Goal: Task Accomplishment & Management: Complete application form

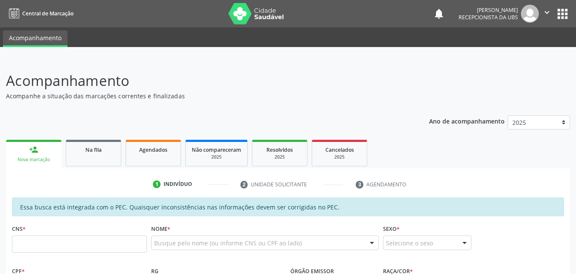
scroll to position [128, 0]
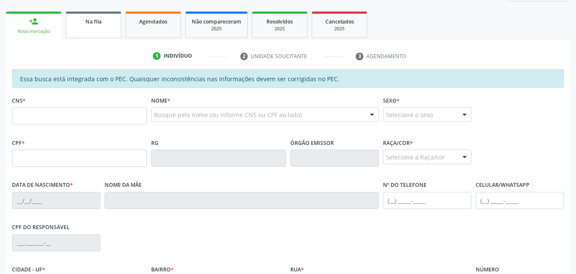
click at [105, 23] on div "Na fila" at bounding box center [93, 21] width 43 height 9
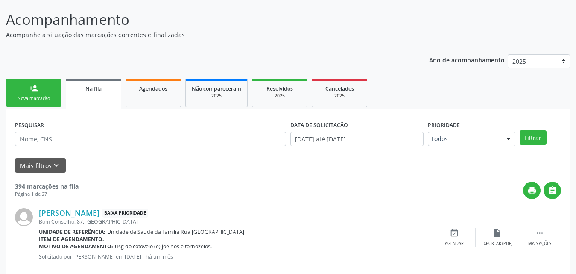
scroll to position [43, 0]
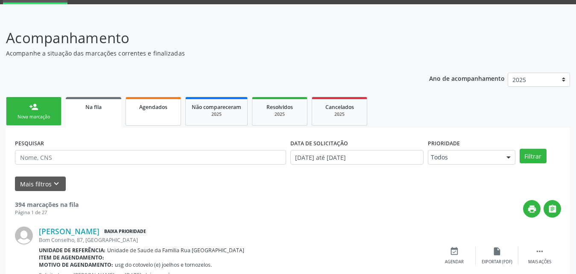
click at [149, 111] on link "Agendados" at bounding box center [154, 111] width 56 height 29
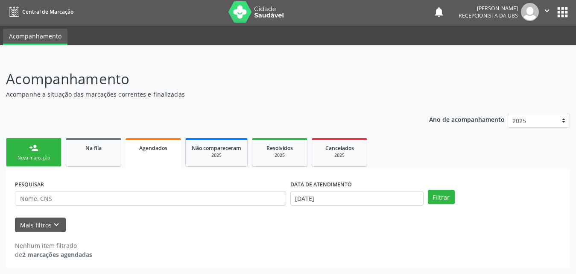
scroll to position [2, 0]
click at [432, 193] on button "Filtrar" at bounding box center [441, 197] width 27 height 15
click at [41, 224] on button "Mais filtros keyboard_arrow_down" at bounding box center [40, 224] width 51 height 15
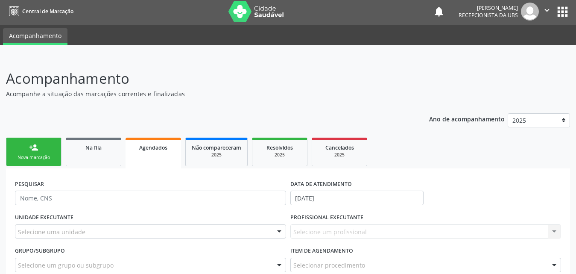
scroll to position [87, 0]
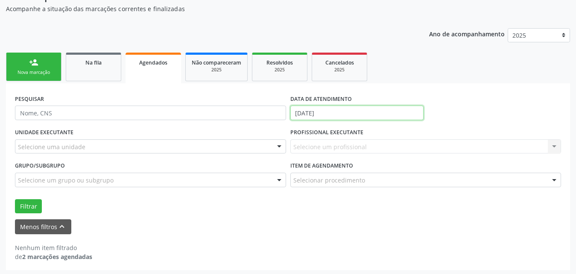
click at [402, 112] on input "[DATE]" at bounding box center [356, 112] width 133 height 15
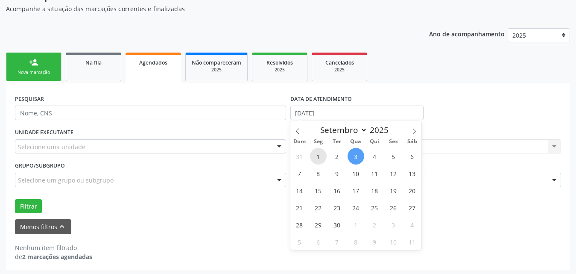
click at [317, 157] on span "1" at bounding box center [318, 156] width 17 height 17
type input "[DATE]"
click at [357, 159] on span "3" at bounding box center [356, 156] width 17 height 17
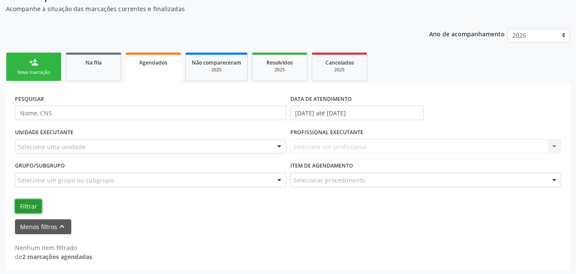
click at [33, 203] on button "Filtrar" at bounding box center [28, 206] width 27 height 15
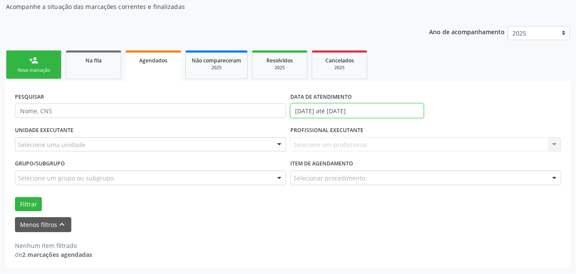
click at [386, 110] on input "[DATE] até [DATE]" at bounding box center [356, 110] width 133 height 15
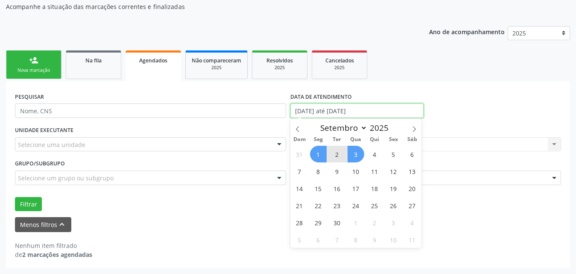
click at [386, 110] on input "[DATE] até [DATE]" at bounding box center [356, 110] width 133 height 15
click at [296, 128] on icon at bounding box center [298, 129] width 6 height 6
select select "7"
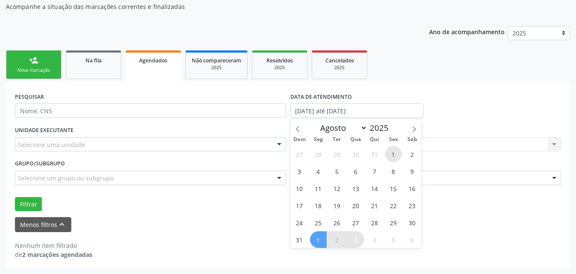
click at [392, 154] on span "1" at bounding box center [393, 154] width 17 height 17
type input "01/08/2025"
click at [412, 127] on icon at bounding box center [414, 129] width 6 height 6
select select "8"
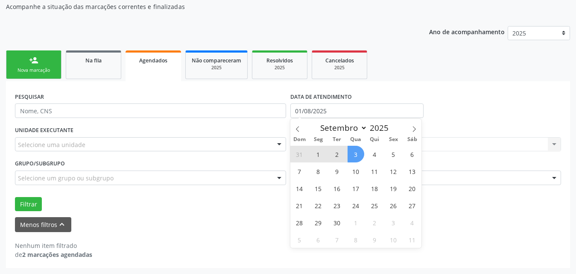
click at [355, 157] on span "3" at bounding box center [356, 154] width 17 height 17
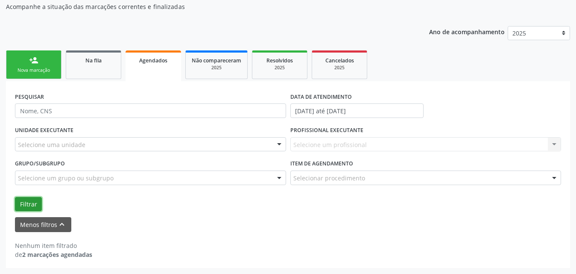
click at [22, 202] on button "Filtrar" at bounding box center [28, 204] width 27 height 15
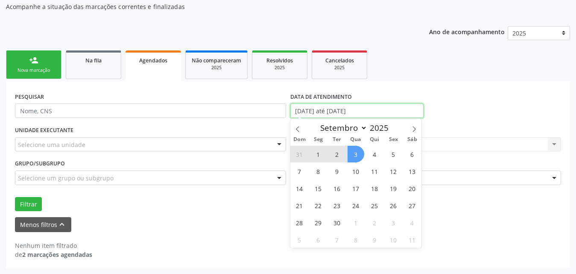
click at [407, 106] on input "[DATE] até [DATE]" at bounding box center [356, 110] width 133 height 15
click at [292, 129] on span at bounding box center [297, 126] width 15 height 15
select select "7"
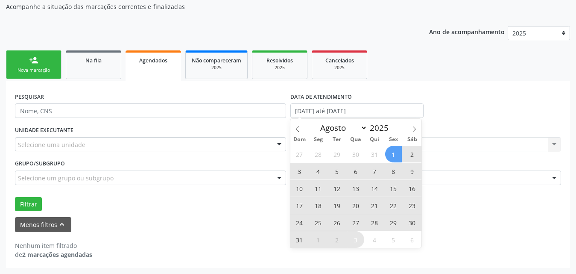
click at [301, 240] on span "31" at bounding box center [299, 239] width 17 height 17
type input "[DATE]"
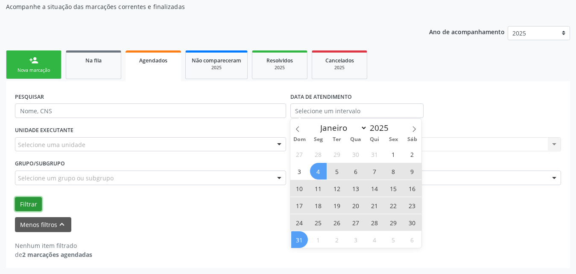
click at [27, 200] on button "Filtrar" at bounding box center [28, 204] width 27 height 15
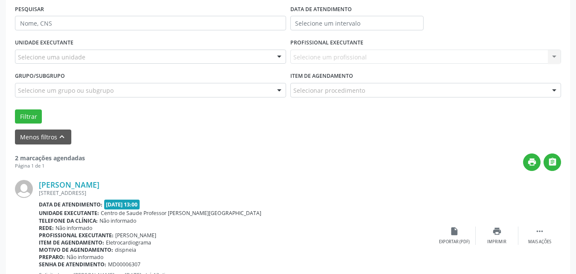
scroll to position [135, 0]
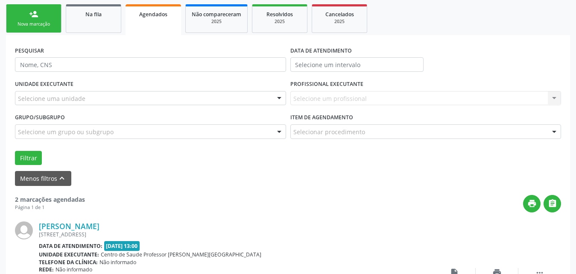
click at [29, 16] on link "person_add Nova marcação" at bounding box center [34, 18] width 56 height 29
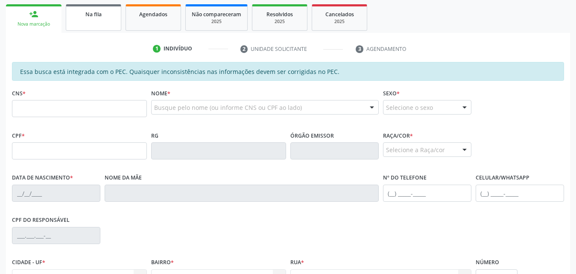
click at [93, 23] on link "Na fila" at bounding box center [94, 17] width 56 height 26
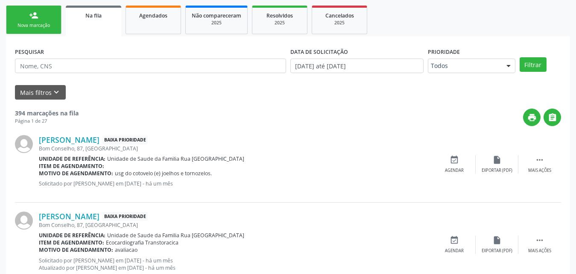
scroll to position [93, 0]
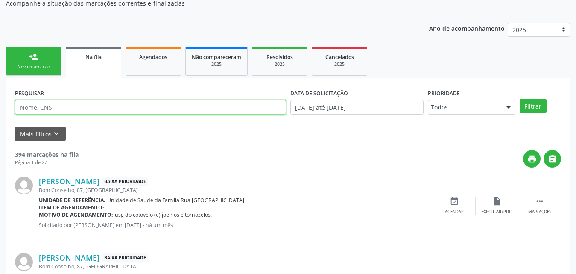
click at [162, 105] on input "text" at bounding box center [150, 107] width 271 height 15
type input "700007495997405"
click at [520, 99] on button "Filtrar" at bounding box center [533, 106] width 27 height 15
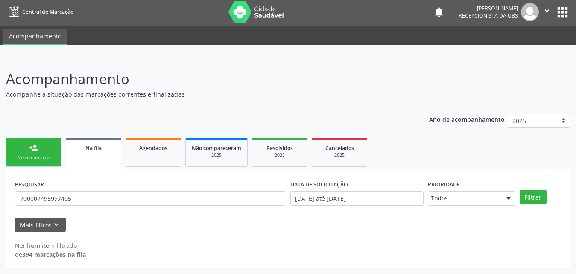
scroll to position [2, 0]
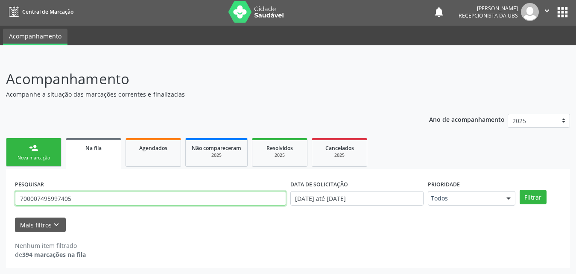
click at [79, 200] on input "700007495997405" at bounding box center [150, 198] width 271 height 15
click at [78, 199] on input "700007495997405" at bounding box center [150, 198] width 271 height 15
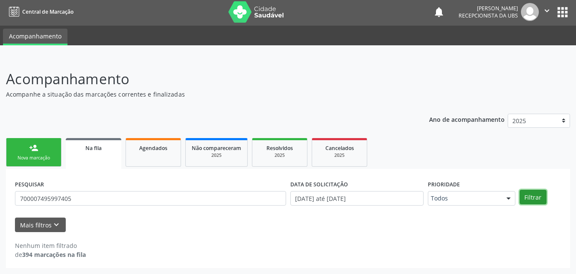
click at [536, 198] on button "Filtrar" at bounding box center [533, 197] width 27 height 15
click at [52, 228] on icon "keyboard_arrow_down" at bounding box center [56, 224] width 9 height 9
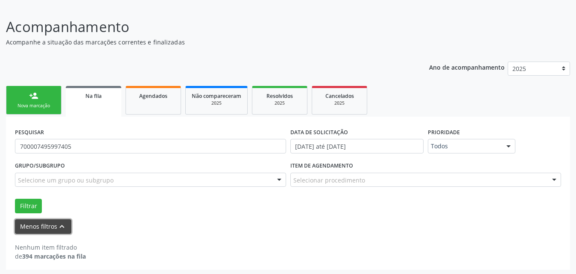
scroll to position [56, 0]
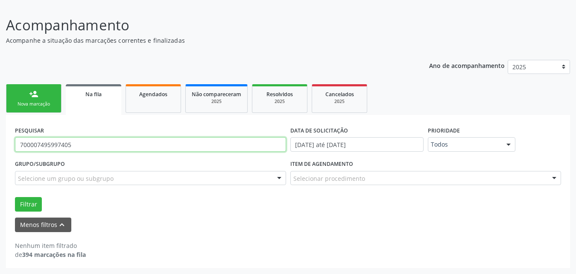
click at [82, 147] on input "700007495997405" at bounding box center [150, 144] width 271 height 15
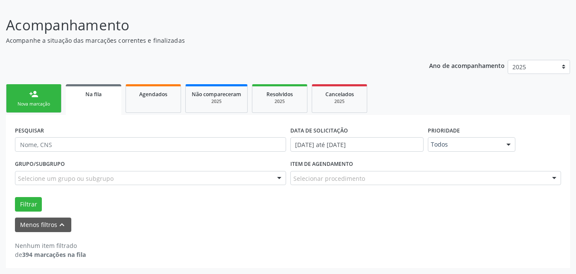
click at [32, 105] on div "Nova marcação" at bounding box center [33, 104] width 43 height 6
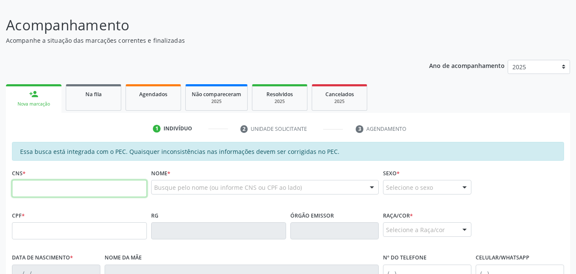
click at [111, 193] on input "text" at bounding box center [79, 188] width 135 height 17
type input "700 0038 2779 3003"
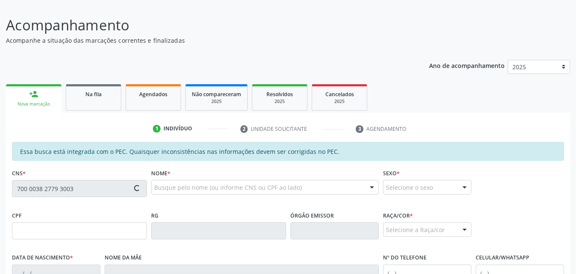
type input "150.295.924-07"
type input "[DATE]"
type input "[PERSON_NAME]"
type input "[PHONE_NUMBER]"
type input "S/N"
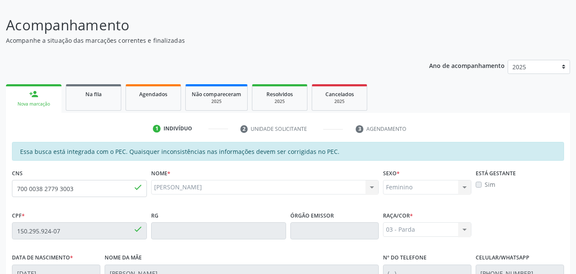
scroll to position [98, 0]
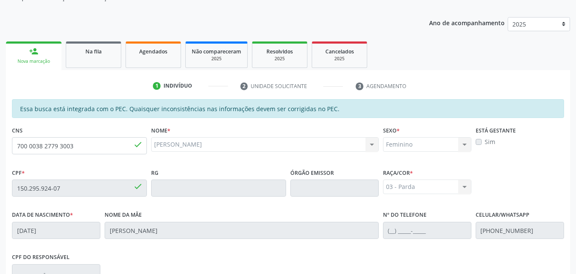
click at [485, 141] on label "Sim" at bounding box center [490, 141] width 11 height 9
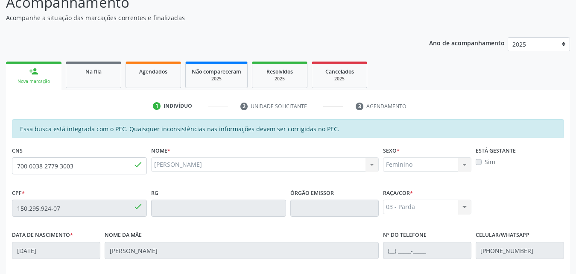
scroll to position [85, 0]
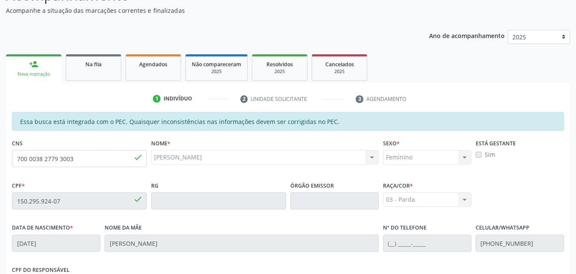
click at [485, 154] on label "Sim" at bounding box center [490, 154] width 11 height 9
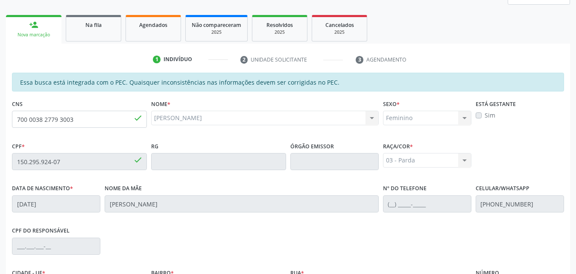
scroll to position [171, 0]
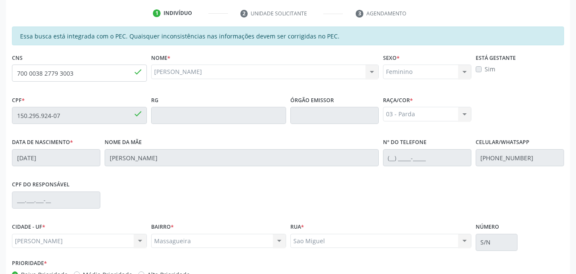
click at [485, 70] on label "Sim" at bounding box center [490, 68] width 11 height 9
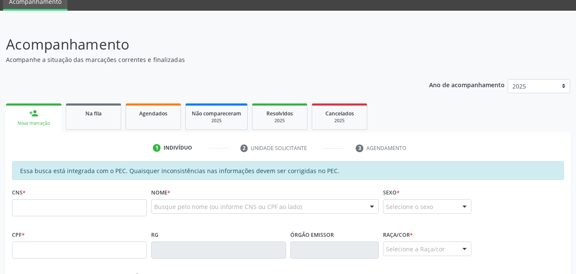
scroll to position [85, 0]
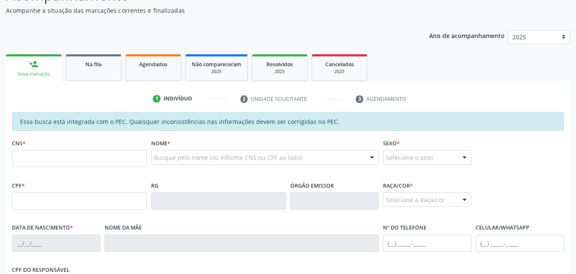
click at [84, 162] on input "text" at bounding box center [79, 158] width 135 height 17
type input "700 5017 5332 9051"
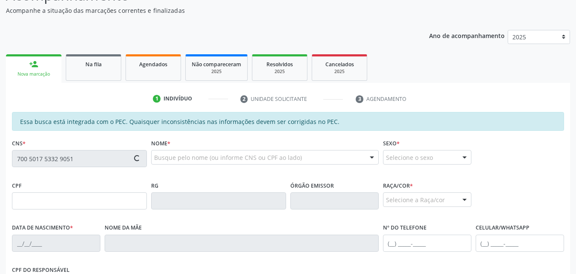
type input "132.871.704-65"
type input "03/01/1998"
type input "Damiana dos Santos"
type input "(82) 99134-1359"
type input "12"
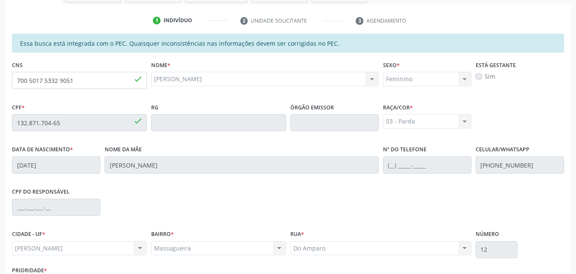
scroll to position [98, 0]
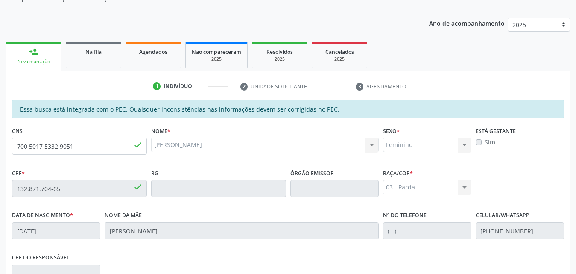
click at [485, 141] on label "Sim" at bounding box center [490, 141] width 11 height 9
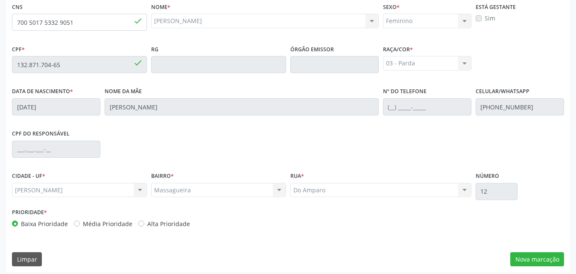
scroll to position [226, 0]
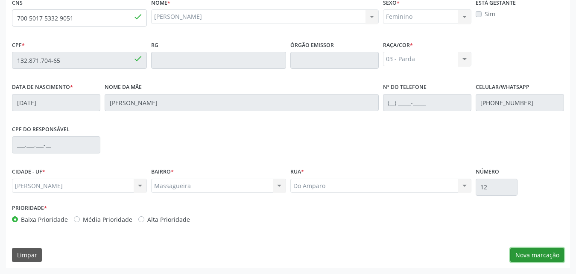
click at [534, 251] on button "Nova marcação" at bounding box center [537, 255] width 54 height 15
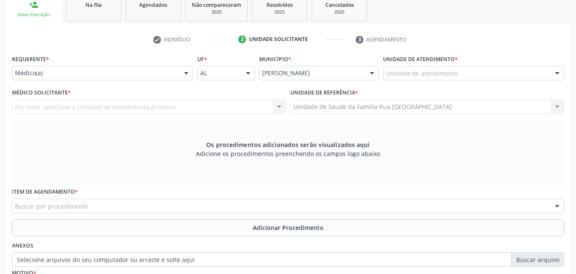
scroll to position [239, 0]
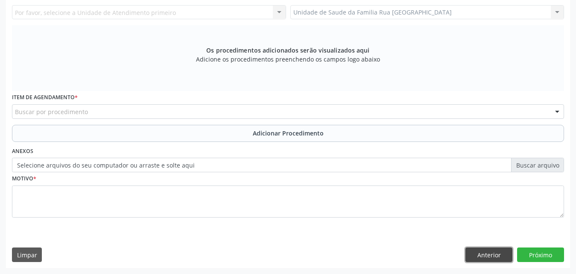
click at [488, 257] on button "Anterior" at bounding box center [488, 254] width 47 height 15
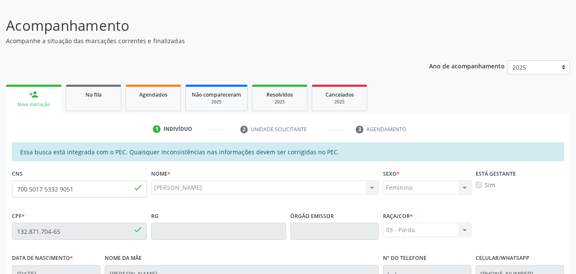
scroll to position [226, 0]
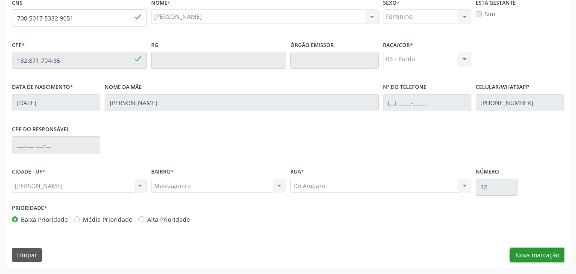
click at [534, 254] on button "Nova marcação" at bounding box center [537, 255] width 54 height 15
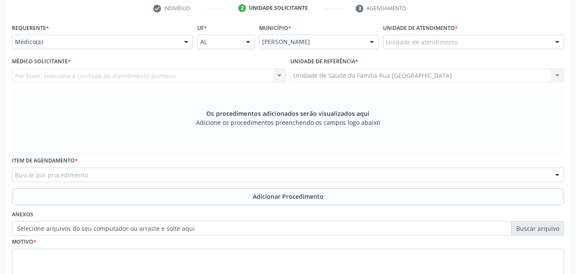
scroll to position [111, 0]
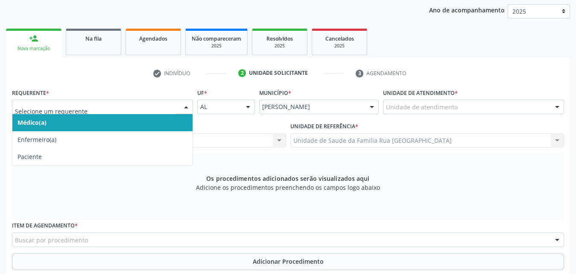
click at [183, 107] on div at bounding box center [186, 107] width 13 height 15
click at [89, 123] on span "Médico(a)" at bounding box center [102, 122] width 180 height 17
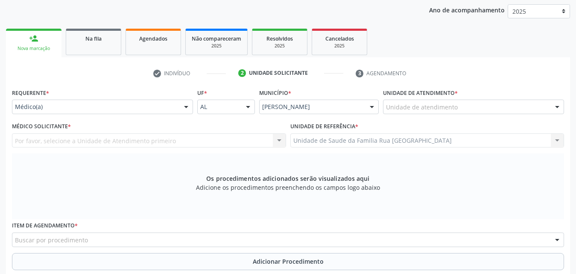
click at [468, 108] on div "Unidade de atendimento" at bounding box center [473, 106] width 181 height 15
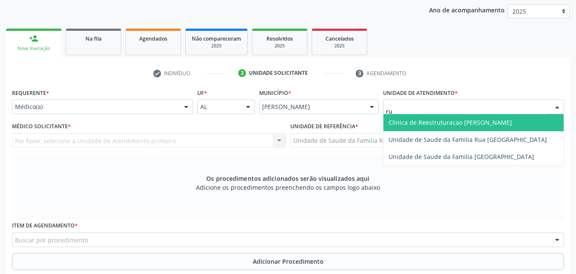
type input "rua"
click at [458, 123] on span "Unidade de Saude da Familia Rua [GEOGRAPHIC_DATA]" at bounding box center [468, 122] width 158 height 8
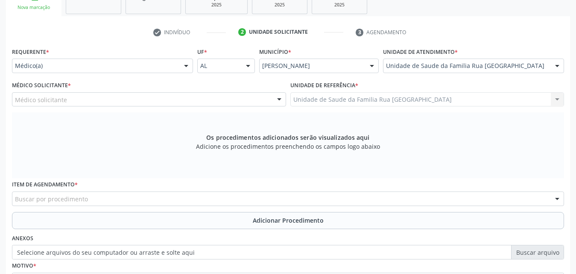
scroll to position [196, 0]
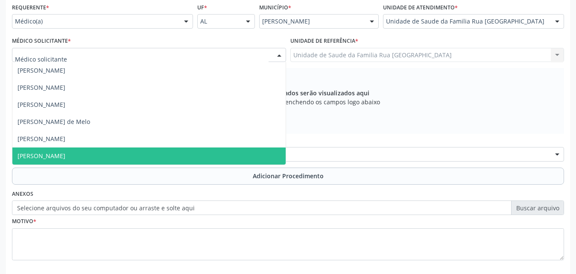
click at [54, 153] on span "Thayslane Silva Cavalcante" at bounding box center [42, 156] width 48 height 8
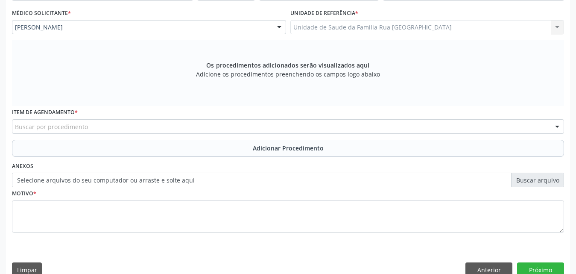
scroll to position [239, 0]
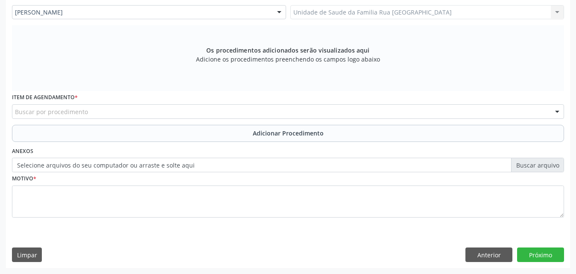
click at [107, 114] on div "Buscar por procedimento" at bounding box center [288, 111] width 552 height 15
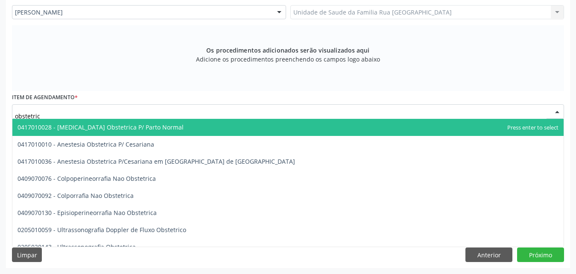
type input "obstetrica"
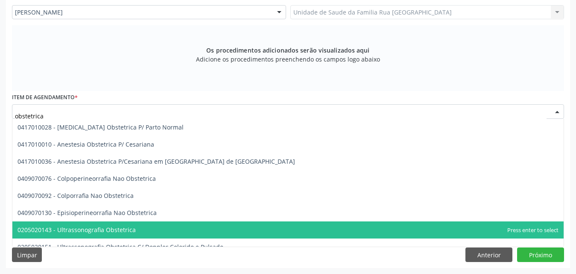
click at [107, 224] on span "0205020143 - Ultrassonografia Obstetrica" at bounding box center [287, 229] width 551 height 17
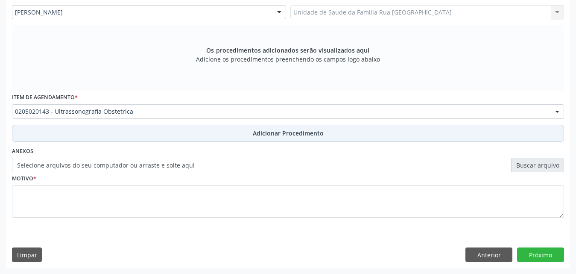
click at [262, 135] on span "Adicionar Procedimento" at bounding box center [288, 133] width 71 height 9
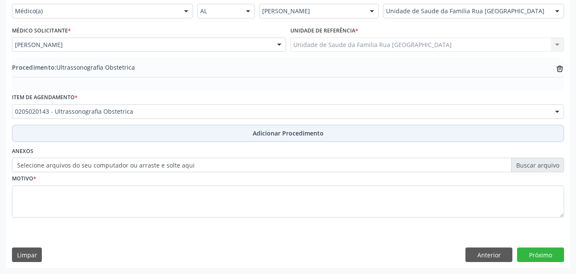
scroll to position [207, 0]
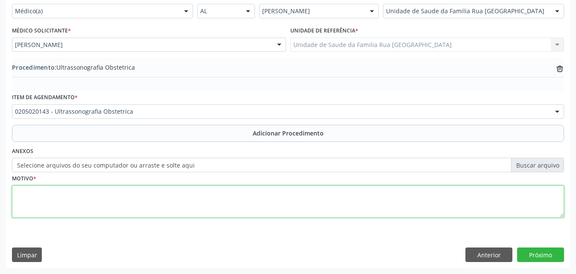
click at [86, 196] on textarea at bounding box center [288, 201] width 552 height 32
paste textarea "700007495997405"
type textarea "700007495997405 de gravidez."
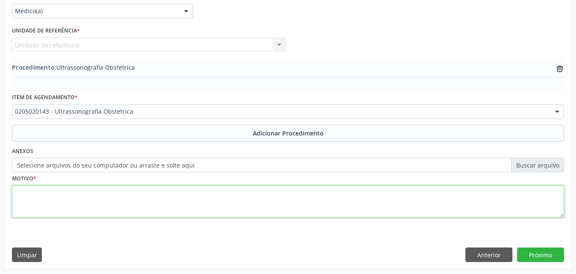
click at [48, 196] on textarea at bounding box center [288, 201] width 552 height 32
click at [85, 195] on textarea "supervisão de gravidez" at bounding box center [288, 201] width 552 height 32
type textarea "supervisão de gravidez."
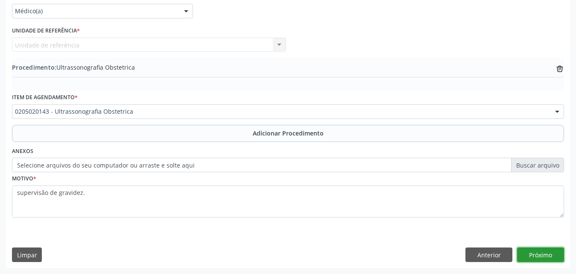
click at [533, 253] on button "Próximo" at bounding box center [540, 254] width 47 height 15
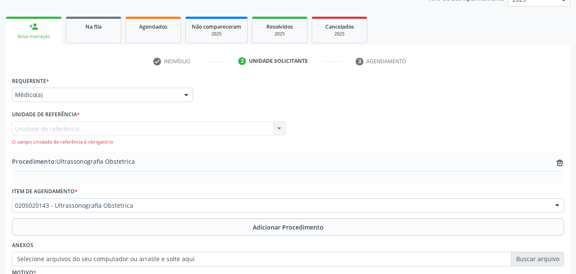
scroll to position [121, 0]
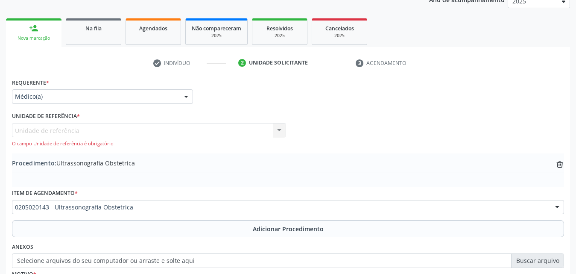
click at [280, 132] on div "Unidade de referência Unidade de Saude da Familia Rua Nova Massagueira II Nenhu…" at bounding box center [149, 135] width 274 height 24
click at [185, 95] on div at bounding box center [186, 97] width 13 height 15
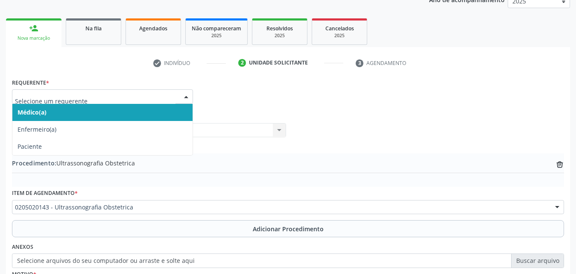
click at [158, 105] on span "Médico(a)" at bounding box center [102, 112] width 180 height 17
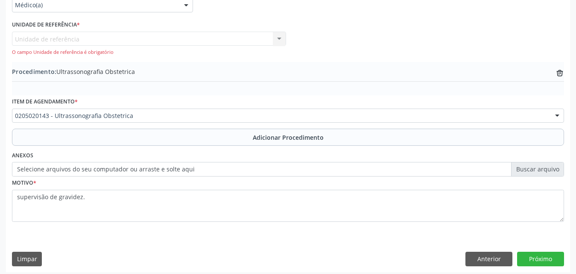
scroll to position [217, 0]
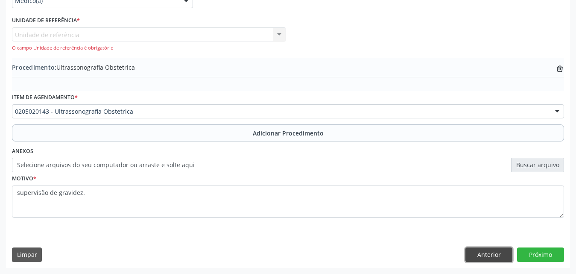
click at [471, 255] on button "Anterior" at bounding box center [488, 254] width 47 height 15
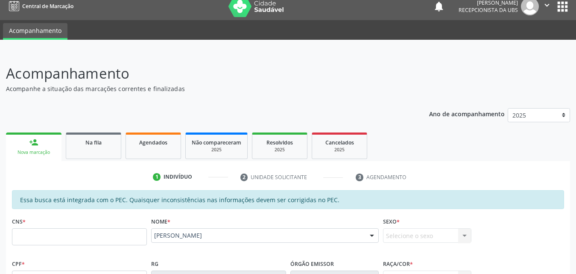
scroll to position [3, 0]
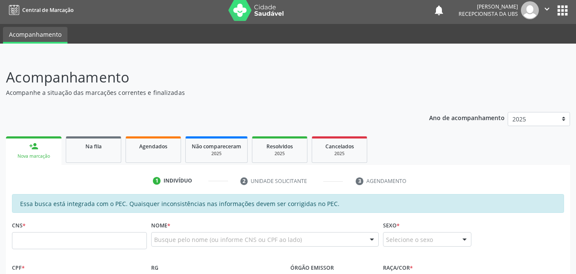
scroll to position [46, 0]
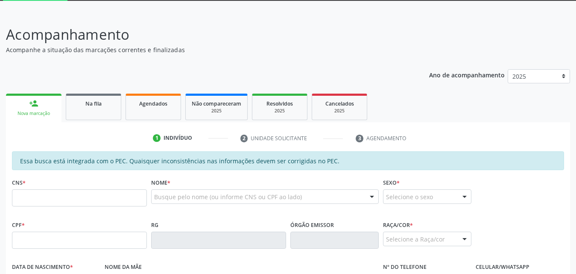
click at [56, 199] on input "text" at bounding box center [79, 197] width 135 height 17
type input "700 5017 5332 9051"
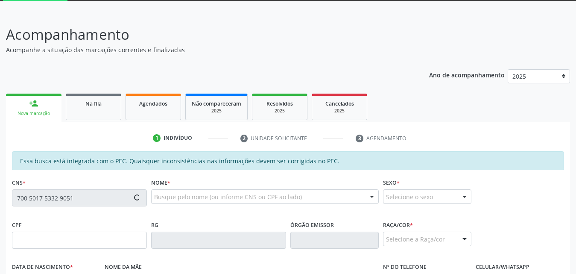
type input "132.871.704-65"
type input "03/01/1998"
type input "Damiana dos Santos"
type input "(82) 99134-1359"
type input "12"
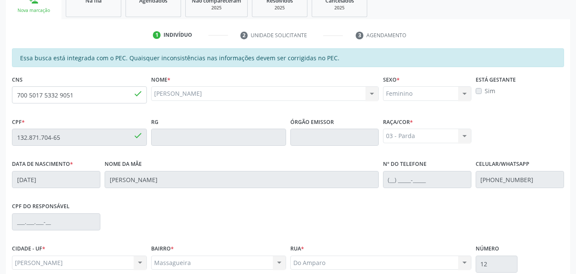
scroll to position [226, 0]
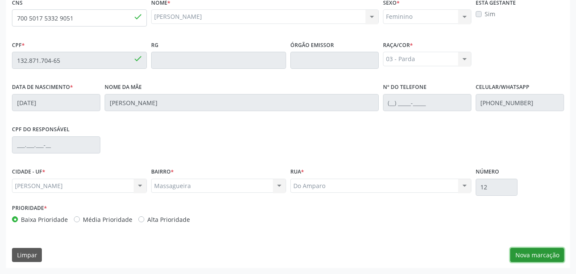
click at [527, 258] on button "Nova marcação" at bounding box center [537, 255] width 54 height 15
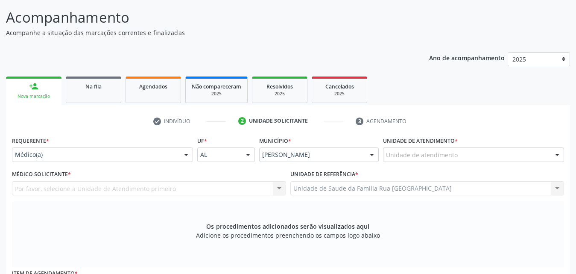
scroll to position [55, 0]
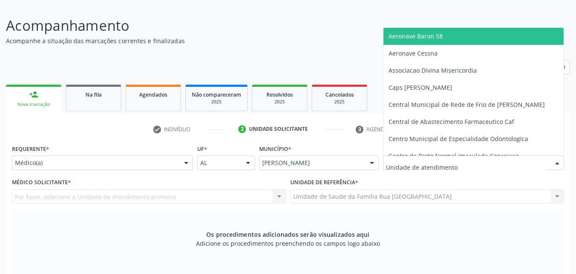
click at [460, 164] on div at bounding box center [473, 162] width 181 height 15
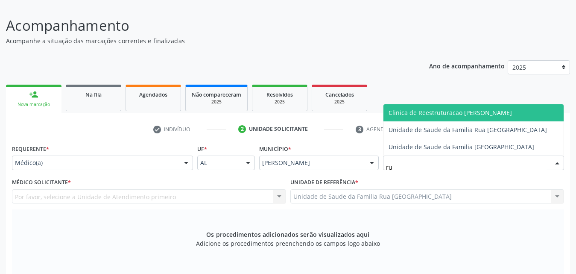
type input "rua"
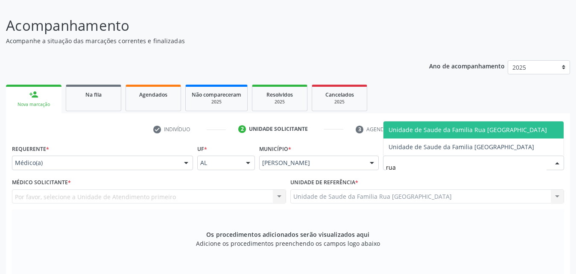
click at [448, 126] on span "Unidade de Saude da Familia Rua [GEOGRAPHIC_DATA]" at bounding box center [468, 130] width 158 height 8
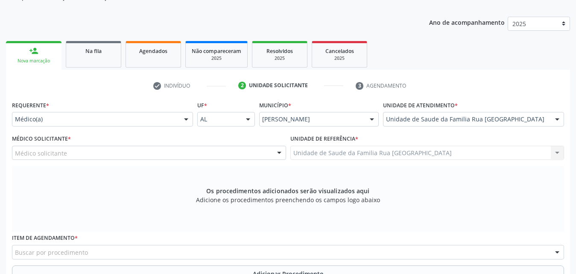
scroll to position [140, 0]
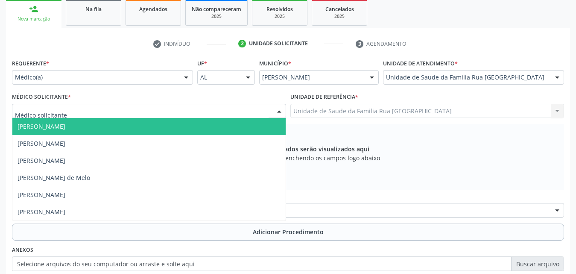
click at [110, 112] on div at bounding box center [149, 111] width 274 height 15
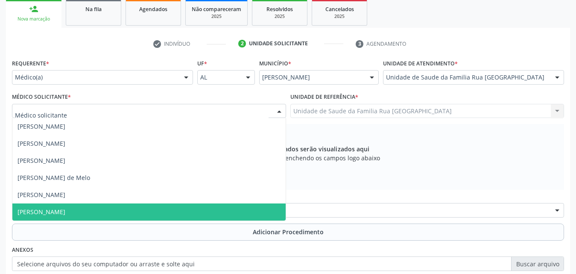
click at [65, 211] on span "Thayslane Silva Cavalcante" at bounding box center [42, 212] width 48 height 8
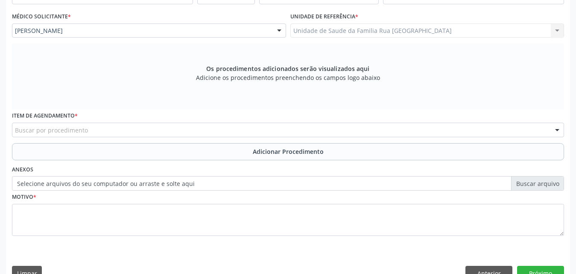
scroll to position [239, 0]
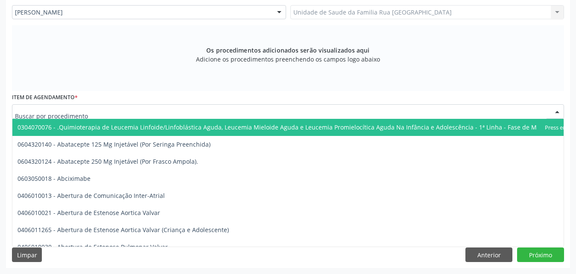
click at [156, 115] on div at bounding box center [288, 111] width 552 height 15
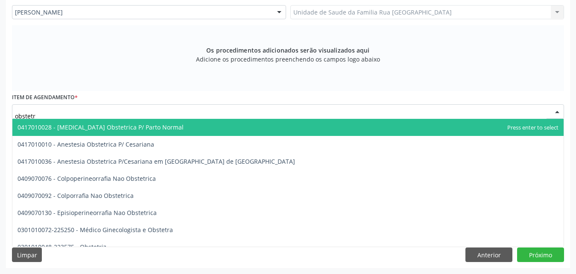
type input "obstetri"
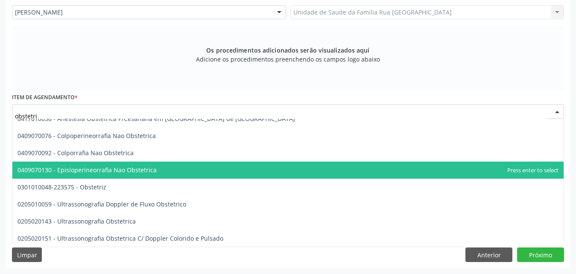
scroll to position [43, 0]
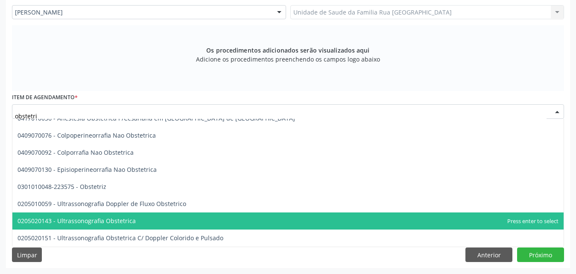
click at [131, 225] on span "0205020143 - Ultrassonografia Obstetrica" at bounding box center [287, 220] width 551 height 17
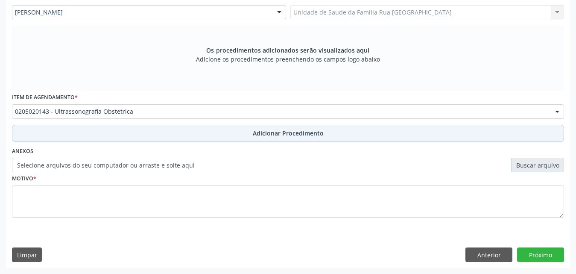
click at [281, 131] on span "Adicionar Procedimento" at bounding box center [288, 133] width 71 height 9
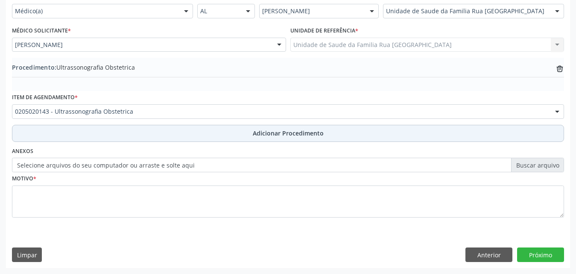
scroll to position [207, 0]
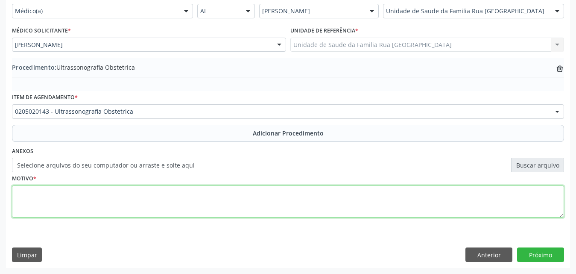
click at [50, 199] on textarea at bounding box center [288, 201] width 552 height 32
type textarea "supervisão de gravidez."
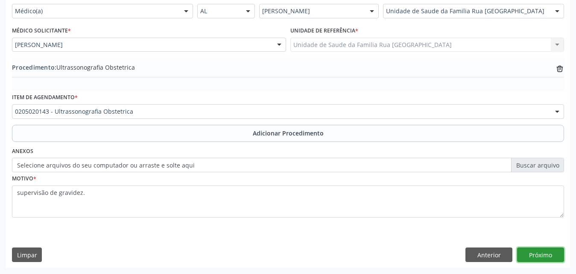
click at [532, 254] on button "Próximo" at bounding box center [540, 254] width 47 height 15
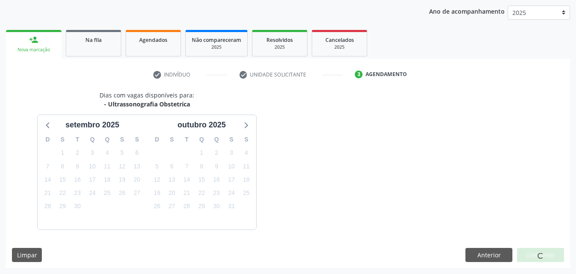
scroll to position [135, 0]
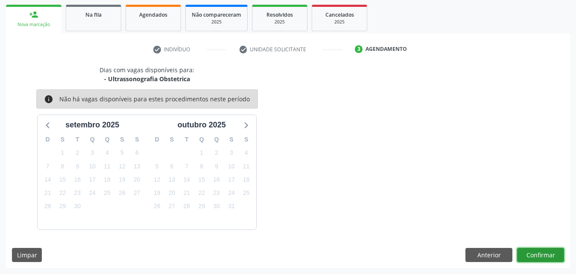
click at [528, 255] on button "Confirmar" at bounding box center [540, 255] width 47 height 15
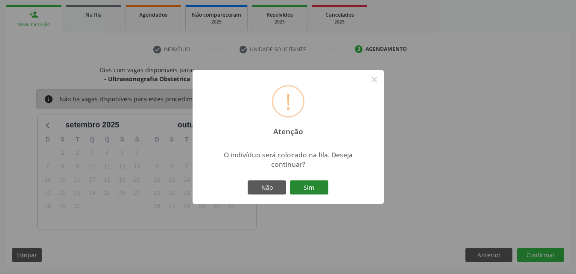
click at [314, 189] on button "Sim" at bounding box center [309, 187] width 38 height 15
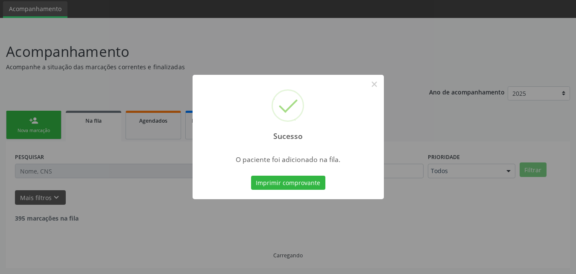
scroll to position [20, 0]
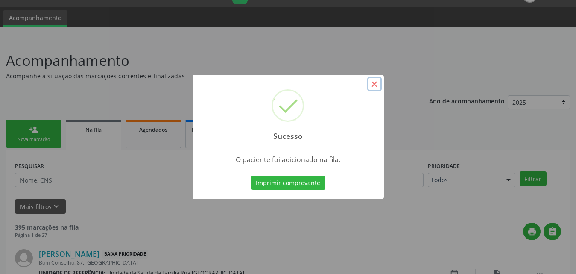
click at [377, 86] on button "×" at bounding box center [374, 84] width 15 height 15
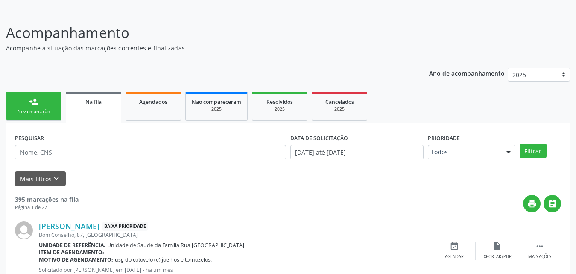
scroll to position [63, 0]
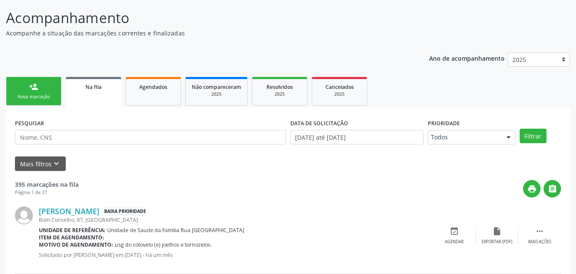
click at [37, 102] on link "person_add Nova marcação" at bounding box center [34, 91] width 56 height 29
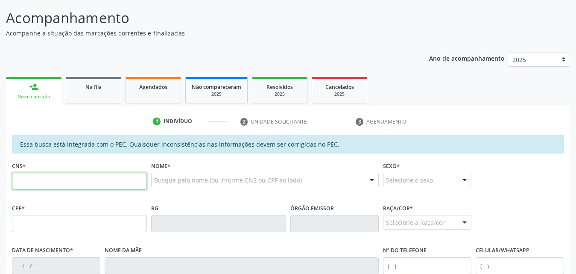
drag, startPoint x: 83, startPoint y: 178, endPoint x: 153, endPoint y: 162, distance: 71.9
click at [88, 176] on input "text" at bounding box center [79, 181] width 135 height 17
type input "700 0038 2779 3003"
type input "150.295.924-07"
type input "[DATE]"
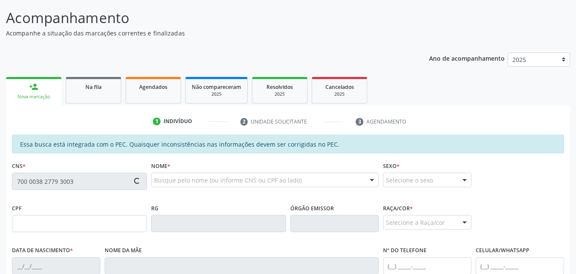
type input "[PERSON_NAME]"
type input "[PHONE_NUMBER]"
type input "S/N"
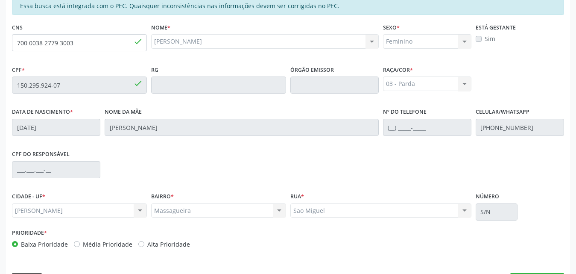
scroll to position [226, 0]
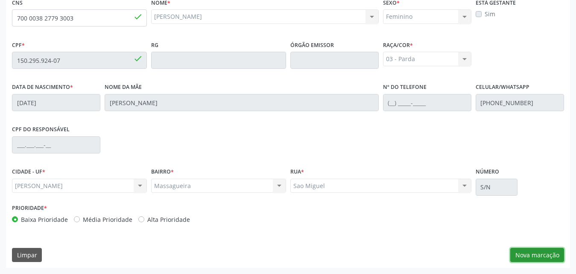
click at [526, 255] on button "Nova marcação" at bounding box center [537, 255] width 54 height 15
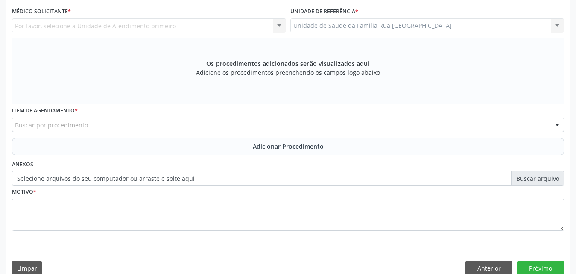
scroll to position [55, 0]
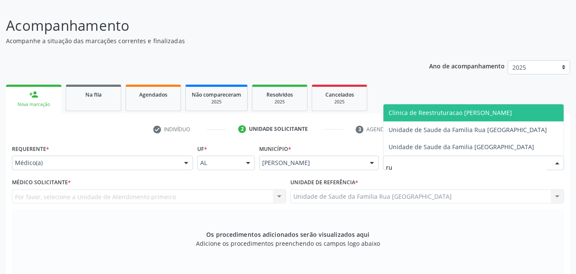
type input "rua"
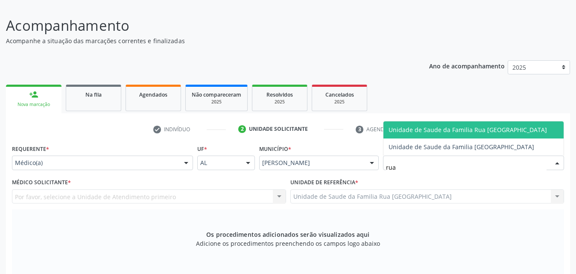
click at [447, 129] on span "Unidade de Saude da Familia Rua [GEOGRAPHIC_DATA]" at bounding box center [468, 130] width 158 height 8
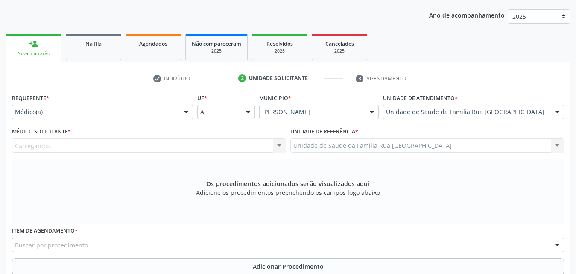
scroll to position [183, 0]
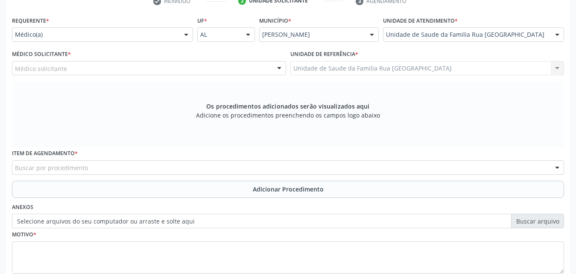
click at [146, 69] on div "Médico solicitante" at bounding box center [149, 68] width 274 height 15
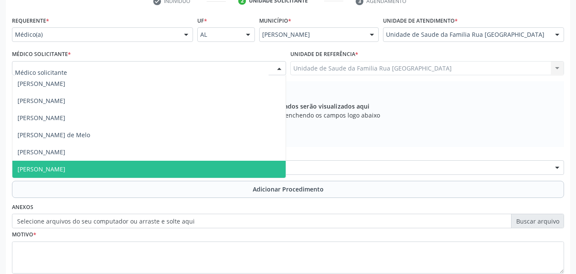
click at [61, 167] on span "Thayslane Silva Cavalcante" at bounding box center [42, 169] width 48 height 8
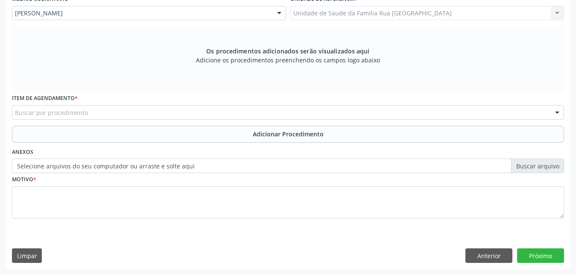
scroll to position [239, 0]
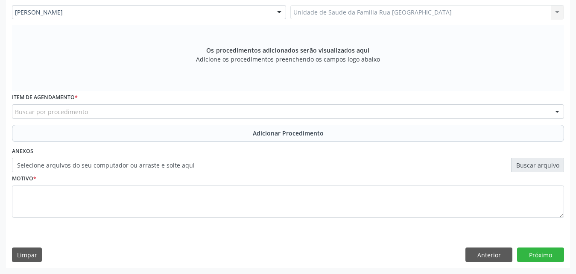
click at [140, 110] on div "Buscar por procedimento" at bounding box center [288, 111] width 552 height 15
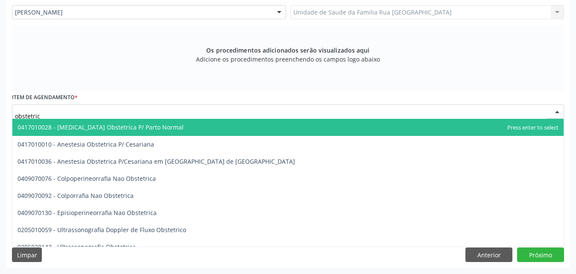
type input "obstetrica"
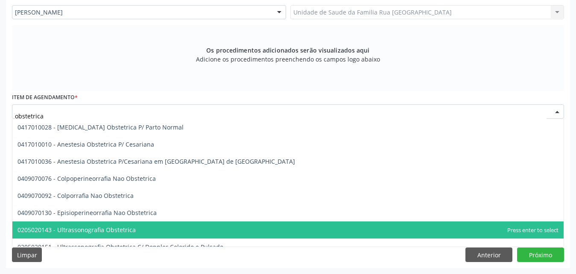
click at [107, 231] on span "0205020143 - Ultrassonografia Obstetrica" at bounding box center [77, 229] width 118 height 8
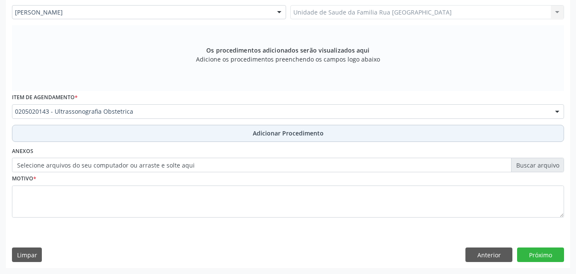
click at [283, 137] on button "Adicionar Procedimento" at bounding box center [288, 133] width 552 height 17
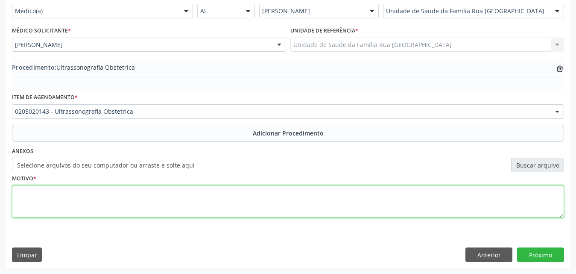
click at [144, 201] on textarea at bounding box center [288, 201] width 552 height 32
type textarea "gestacao."
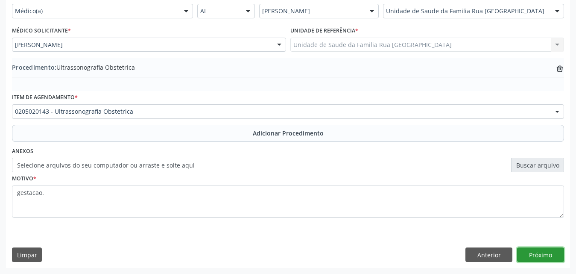
click at [533, 255] on button "Próximo" at bounding box center [540, 254] width 47 height 15
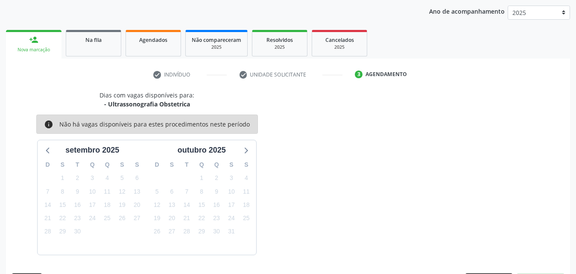
scroll to position [135, 0]
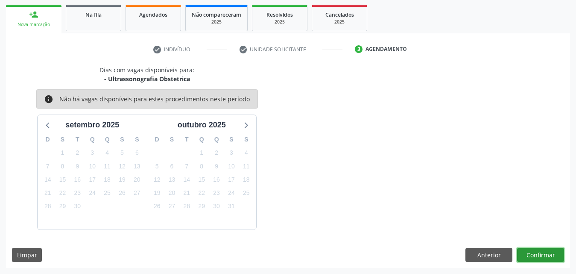
click at [524, 257] on button "Confirmar" at bounding box center [540, 255] width 47 height 15
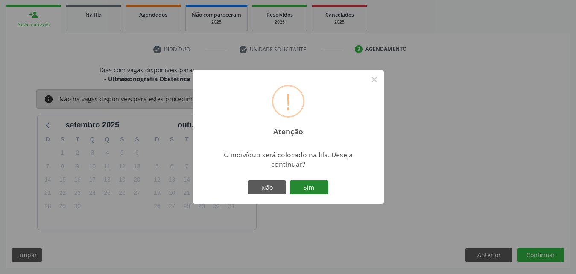
click at [313, 186] on button "Sim" at bounding box center [309, 187] width 38 height 15
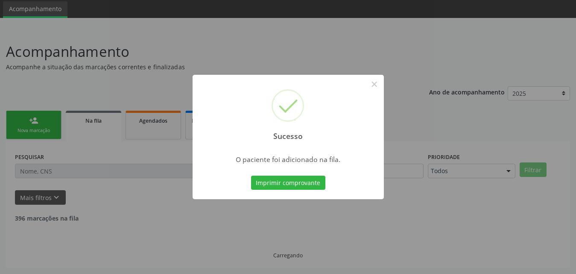
scroll to position [20, 0]
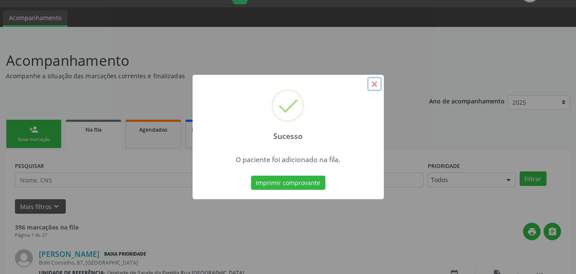
click at [374, 82] on button "×" at bounding box center [374, 84] width 15 height 15
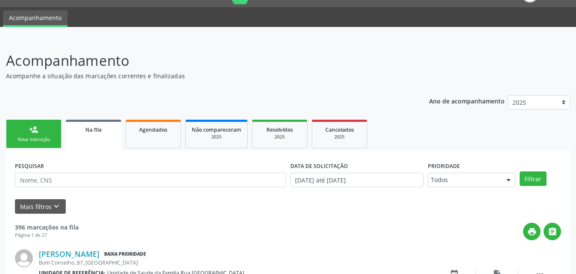
click at [43, 137] on div "Nova marcação" at bounding box center [33, 139] width 43 height 6
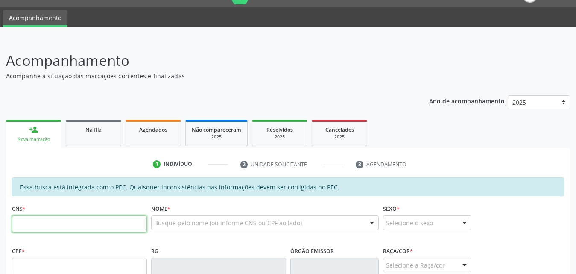
click at [97, 223] on input "text" at bounding box center [79, 223] width 135 height 17
type input "707 3070 8398 1670"
type input "161.521.304-09"
type input "21/07/2009"
type input "Josineide Mesquita de Melo"
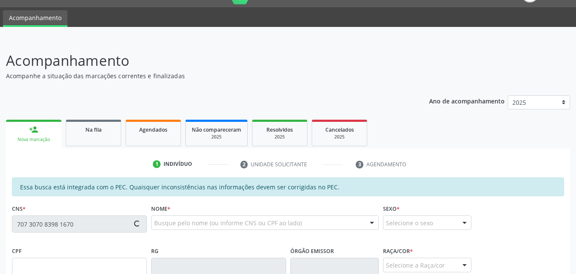
type input "(82) 99149-2912"
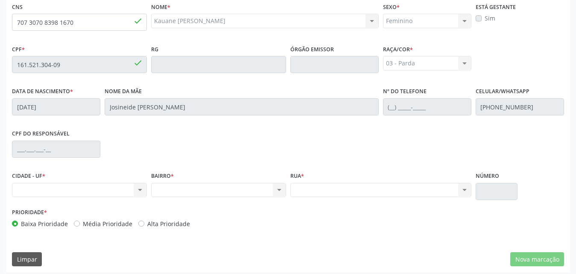
scroll to position [226, 0]
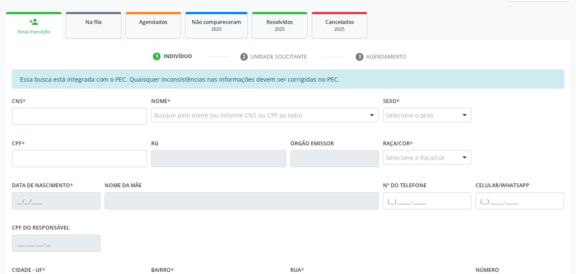
scroll to position [128, 0]
click at [76, 118] on input "text" at bounding box center [79, 115] width 135 height 17
type input "707 3070 8398 1670"
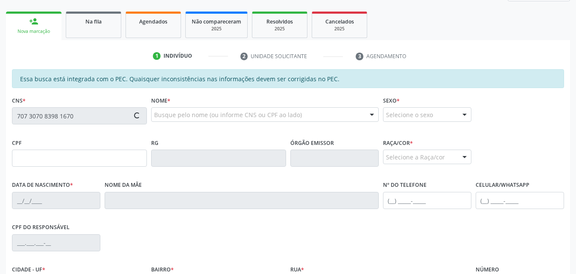
type input "161.521.304-09"
type input "[DATE]"
type input "Josineide [PERSON_NAME]"
type input "[PHONE_NUMBER]"
type input "S/N"
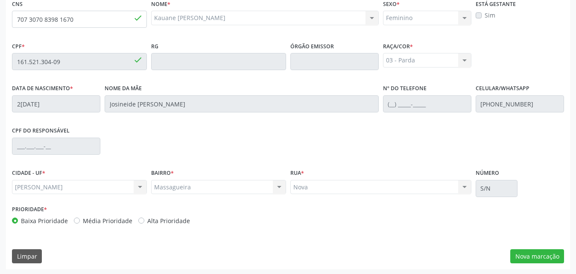
scroll to position [226, 0]
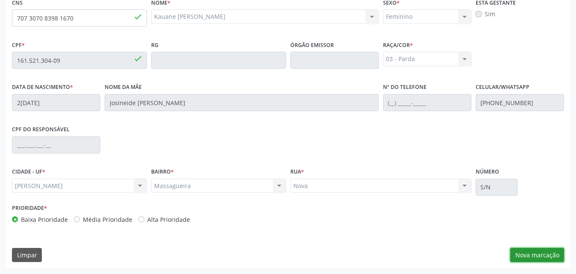
click at [533, 259] on button "Nova marcação" at bounding box center [537, 255] width 54 height 15
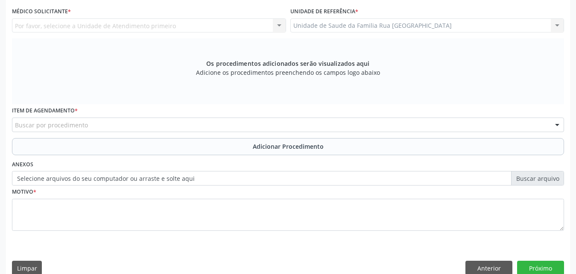
scroll to position [140, 0]
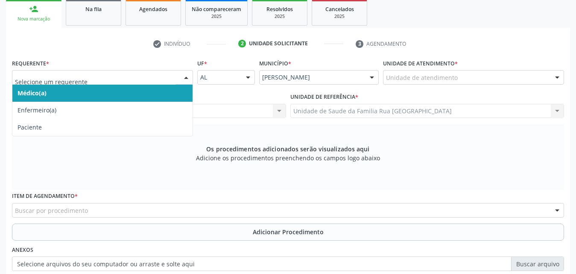
click at [54, 91] on span "Médico(a)" at bounding box center [102, 93] width 180 height 17
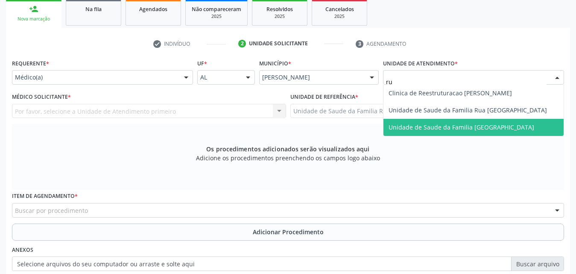
type input "rua"
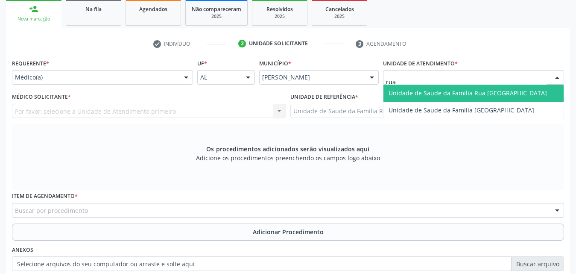
click at [430, 94] on span "Unidade de Saude da Familia Rua [GEOGRAPHIC_DATA]" at bounding box center [468, 93] width 158 height 8
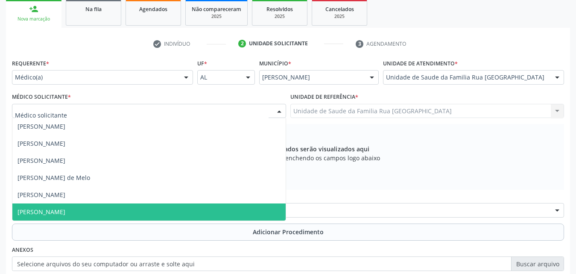
click at [60, 207] on span "Thayslane Silva Cavalcante" at bounding box center [148, 211] width 273 height 17
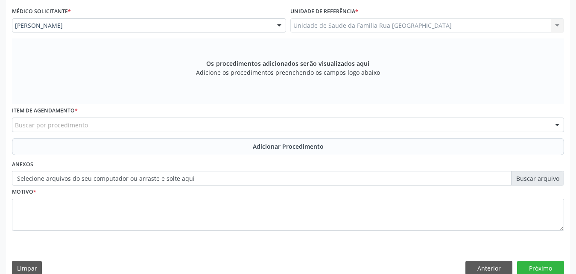
scroll to position [239, 0]
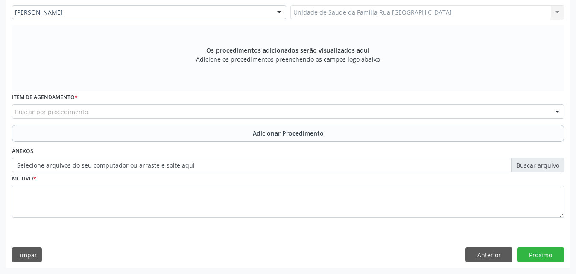
click at [152, 112] on div "Buscar por procedimento" at bounding box center [288, 111] width 552 height 15
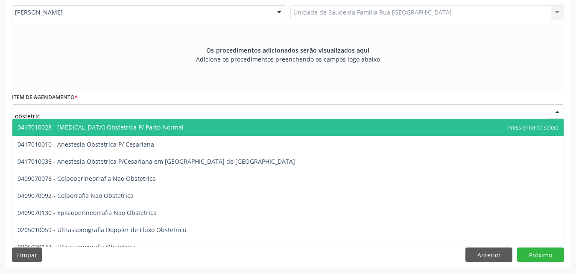
type input "obstetrica"
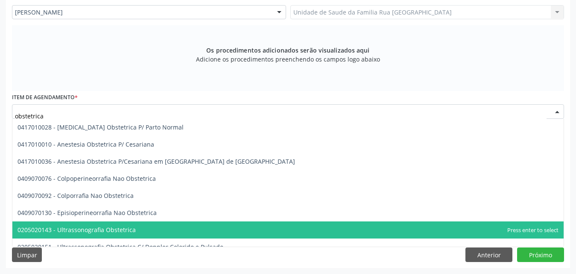
click at [108, 226] on span "0205020143 - Ultrassonografia Obstetrica" at bounding box center [77, 229] width 118 height 8
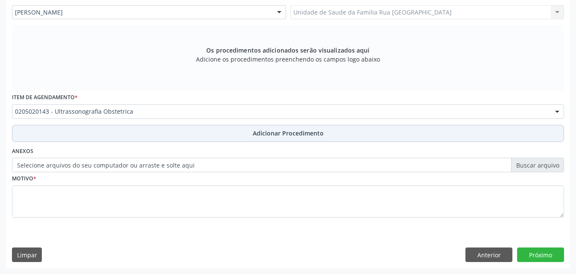
click at [275, 135] on span "Adicionar Procedimento" at bounding box center [288, 133] width 71 height 9
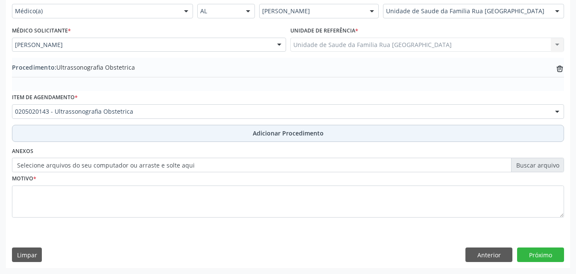
scroll to position [207, 0]
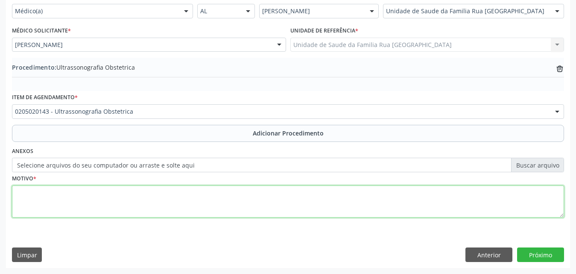
click at [140, 204] on textarea at bounding box center [288, 201] width 552 height 32
type textarea "inicio de gestacao"
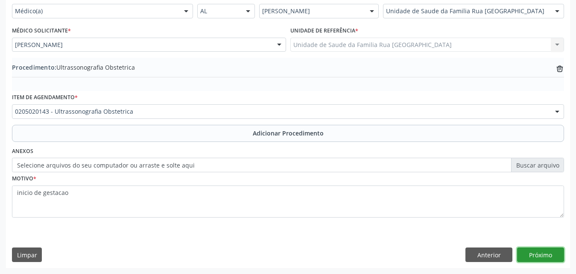
click at [541, 256] on button "Próximo" at bounding box center [540, 254] width 47 height 15
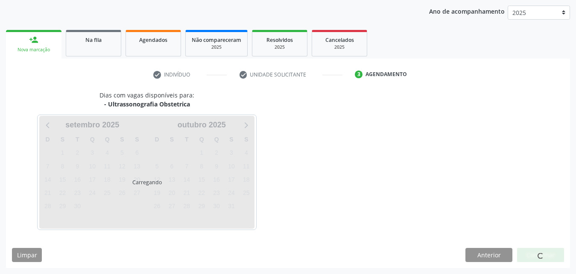
scroll to position [135, 0]
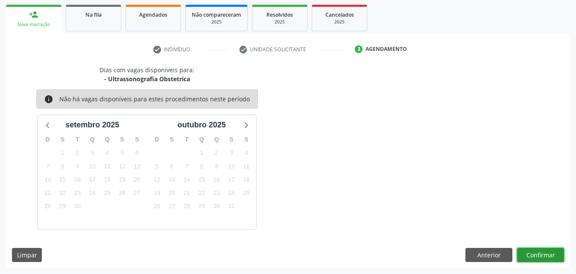
click at [546, 258] on button "Confirmar" at bounding box center [540, 255] width 47 height 15
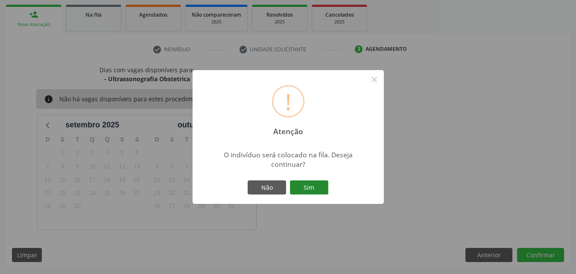
click at [315, 184] on button "Sim" at bounding box center [309, 187] width 38 height 15
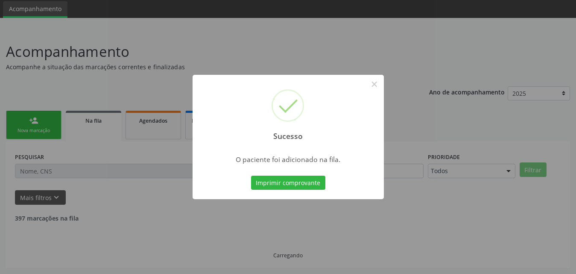
scroll to position [20, 0]
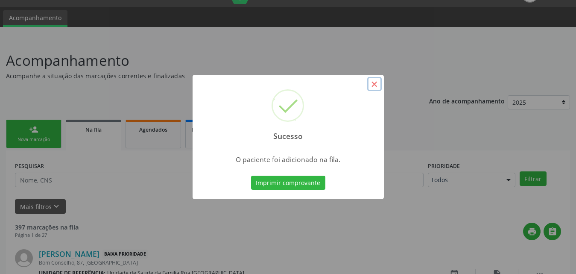
click at [373, 86] on button "×" at bounding box center [374, 84] width 15 height 15
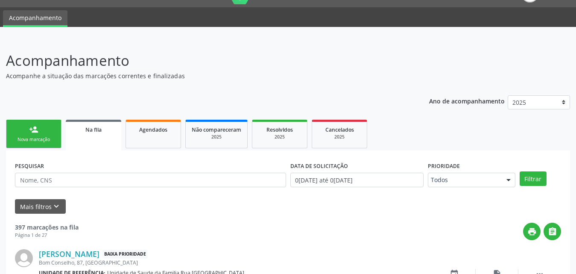
click at [28, 134] on link "person_add Nova marcação" at bounding box center [34, 134] width 56 height 29
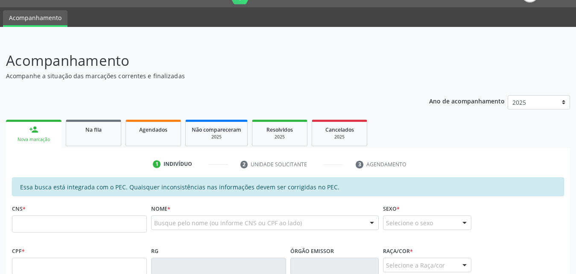
scroll to position [148, 0]
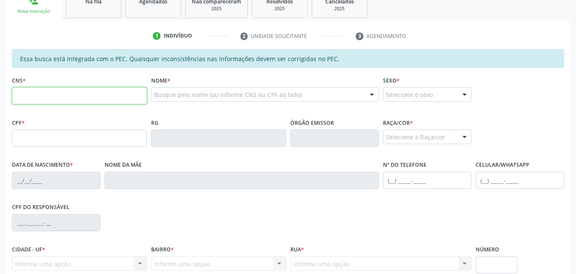
drag, startPoint x: 78, startPoint y: 98, endPoint x: 93, endPoint y: 95, distance: 15.2
click at [79, 97] on input "text" at bounding box center [79, 95] width 135 height 17
type input "702 8011 4757 1469"
type input "079.116.524-81"
type input "14/03/1984"
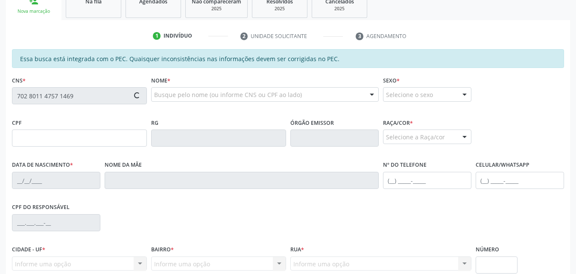
type input "Carmen Lucia da Silva Oliveira"
type input "(82) 99188-4033"
type input "(82) 99163-5121"
type input "167"
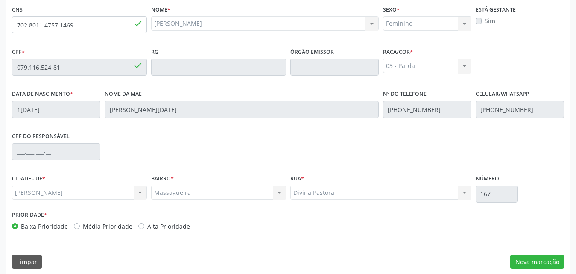
scroll to position [226, 0]
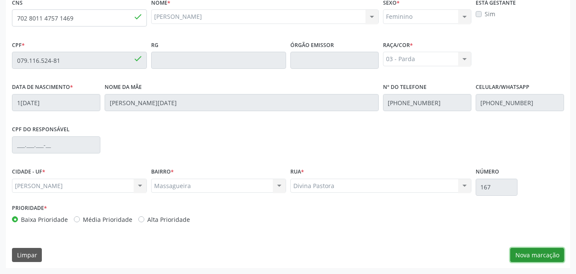
click at [530, 255] on button "Nova marcação" at bounding box center [537, 255] width 54 height 15
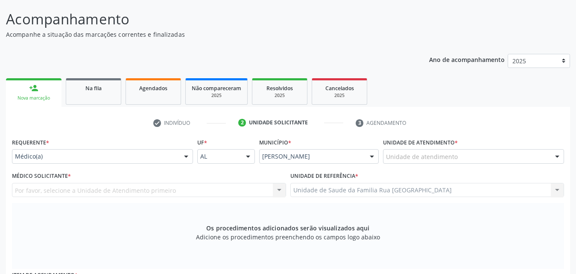
scroll to position [55, 0]
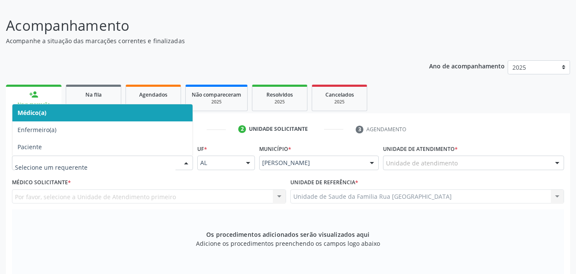
click at [67, 111] on span "Médico(a)" at bounding box center [102, 112] width 180 height 17
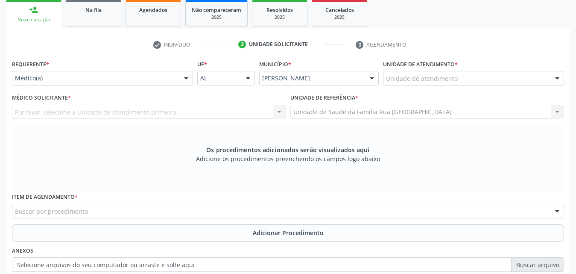
scroll to position [140, 0]
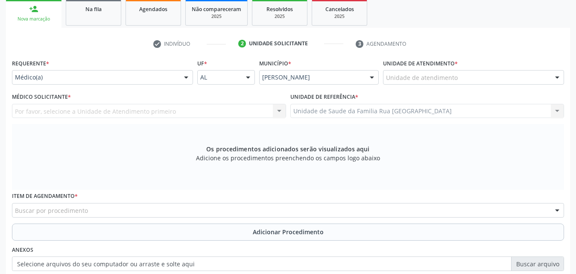
click at [458, 80] on div "Unidade de atendimento" at bounding box center [473, 77] width 181 height 15
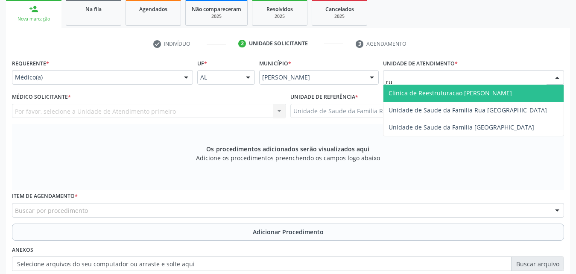
type input "rua"
click at [456, 92] on span "Unidade de Saude da Familia Rua [GEOGRAPHIC_DATA]" at bounding box center [468, 93] width 158 height 8
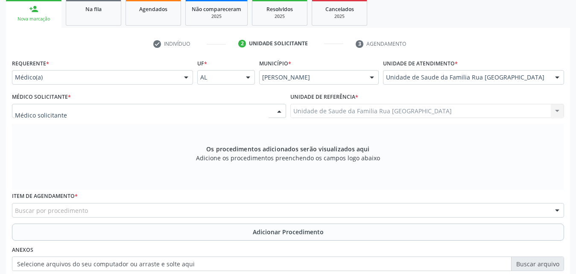
click at [103, 111] on div at bounding box center [149, 111] width 274 height 15
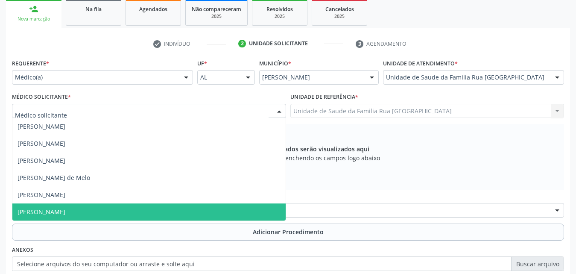
click at [57, 212] on span "Thayslane Silva Cavalcante" at bounding box center [42, 212] width 48 height 8
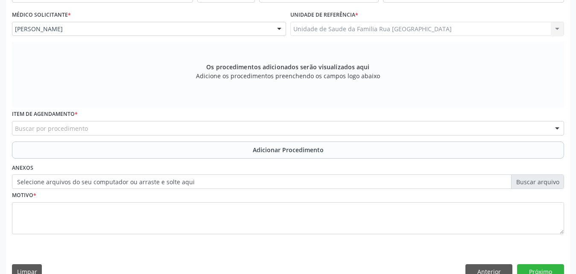
scroll to position [226, 0]
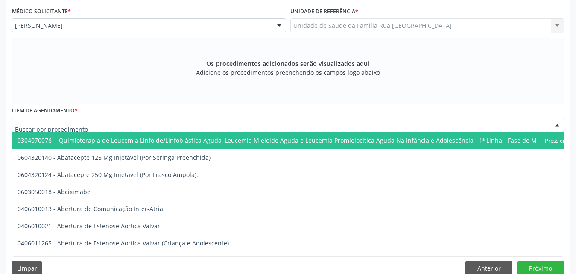
click at [146, 123] on div at bounding box center [288, 124] width 552 height 15
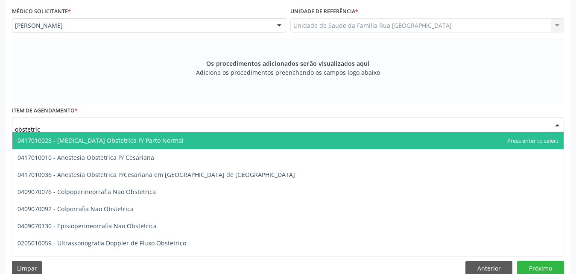
type input "obstetrica"
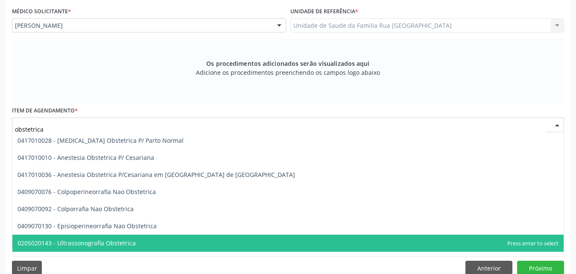
click at [110, 246] on span "0205020143 - Ultrassonografia Obstetrica" at bounding box center [77, 243] width 118 height 8
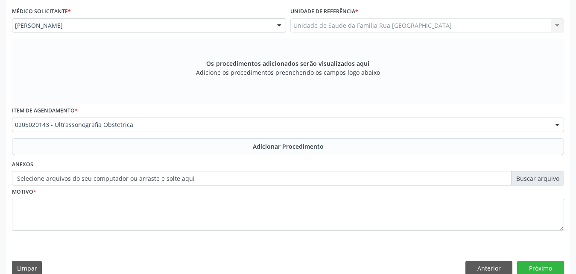
click at [271, 151] on button "Adicionar Procedimento" at bounding box center [288, 146] width 552 height 17
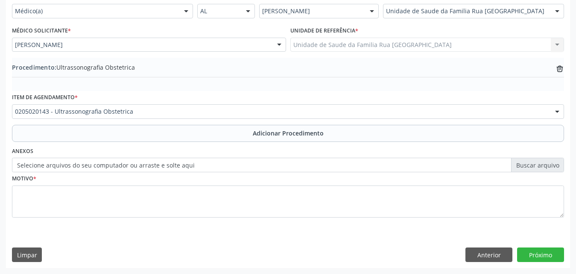
scroll to position [207, 0]
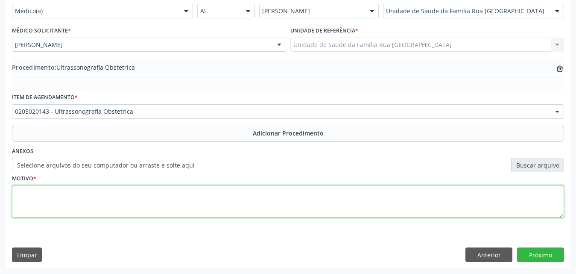
click at [135, 206] on textarea at bounding box center [288, 201] width 552 height 32
type textarea "gestacao."
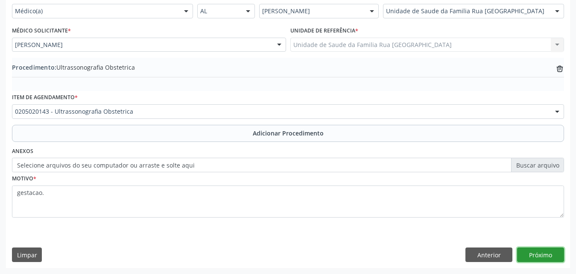
click at [550, 250] on button "Próximo" at bounding box center [540, 254] width 47 height 15
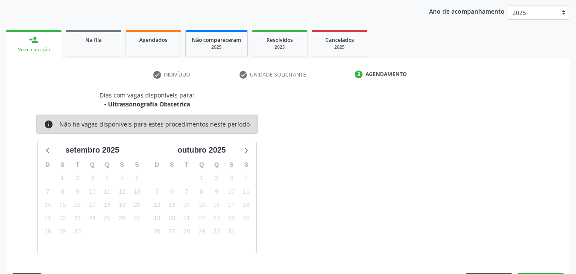
scroll to position [135, 0]
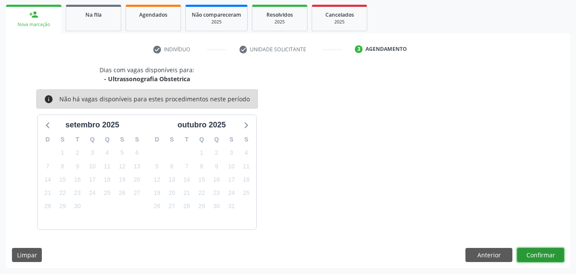
click at [526, 257] on button "Confirmar" at bounding box center [540, 255] width 47 height 15
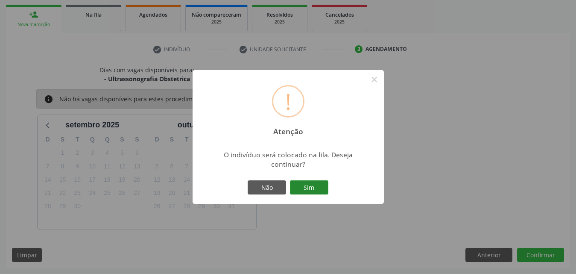
click at [314, 189] on button "Sim" at bounding box center [309, 187] width 38 height 15
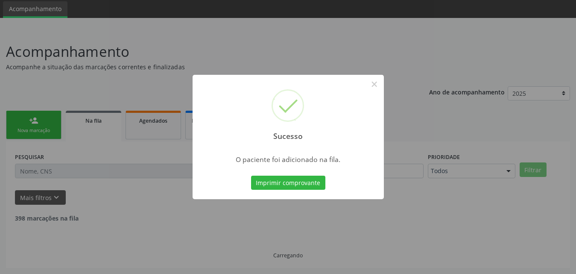
scroll to position [20, 0]
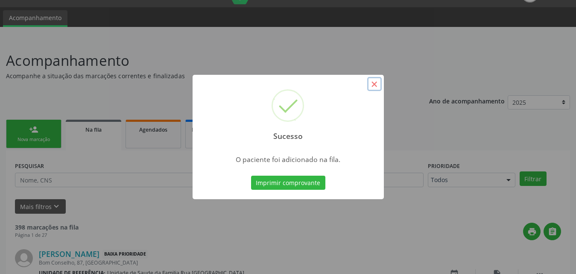
click at [373, 84] on button "×" at bounding box center [374, 84] width 15 height 15
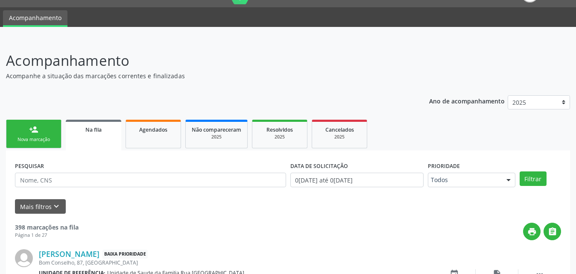
click at [44, 136] on link "person_add Nova marcação" at bounding box center [34, 134] width 56 height 29
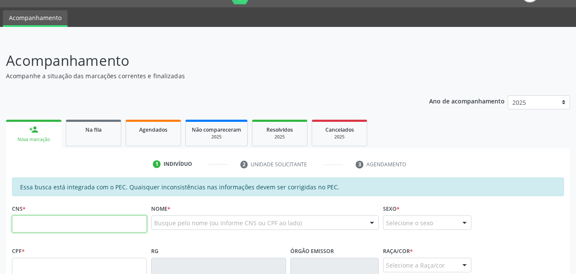
click at [77, 227] on input "text" at bounding box center [79, 223] width 135 height 17
type input "702 0098 2886 0482"
type input "171.069.974-47"
type input "09/07/2003"
type input "Maria Cicera do Nascimento"
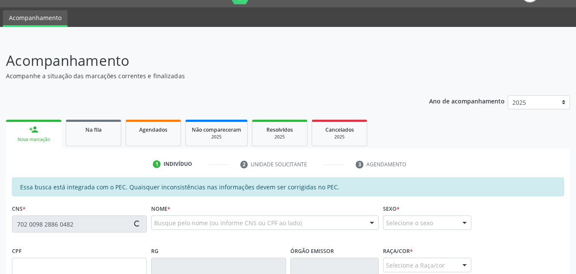
type input "(82) 99625-6980"
type input "S/N"
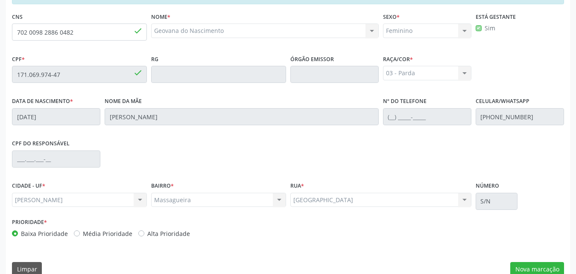
scroll to position [226, 0]
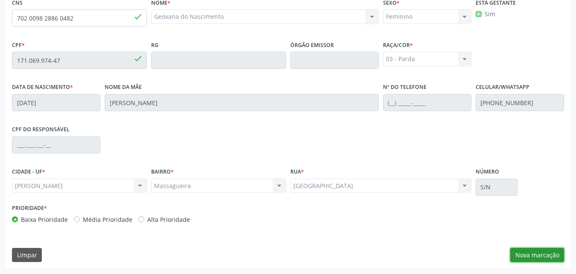
click at [546, 259] on button "Nova marcação" at bounding box center [537, 255] width 54 height 15
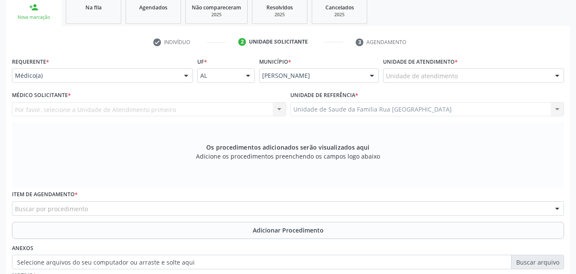
scroll to position [140, 0]
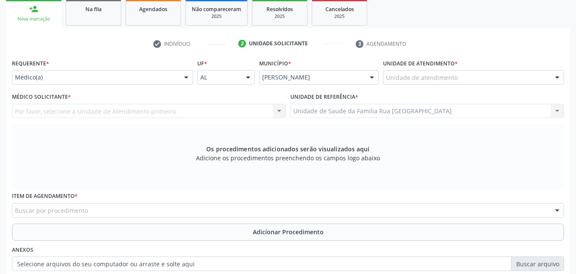
click at [492, 76] on div "Unidade de atendimento" at bounding box center [473, 77] width 181 height 15
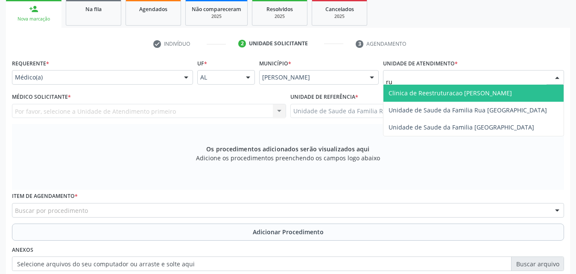
type input "rua"
click at [456, 88] on span "Unidade de Saude da Familia Rua [GEOGRAPHIC_DATA]" at bounding box center [473, 93] width 180 height 17
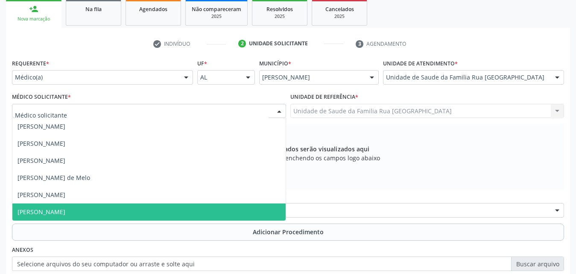
click at [53, 208] on span "Thayslane Silva Cavalcante" at bounding box center [42, 212] width 48 height 8
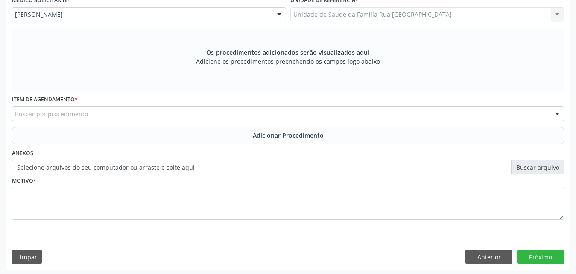
scroll to position [239, 0]
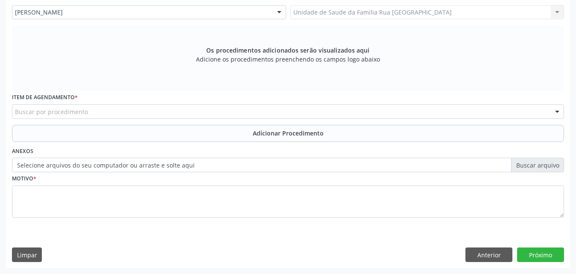
click at [202, 113] on div "Buscar por procedimento" at bounding box center [288, 111] width 552 height 15
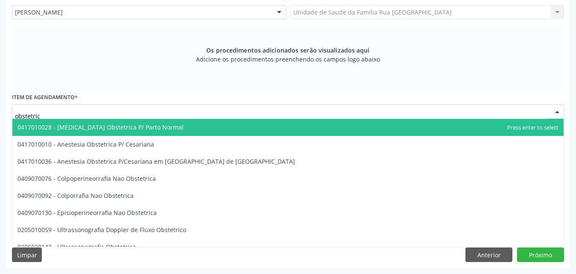
type input "obstetrica"
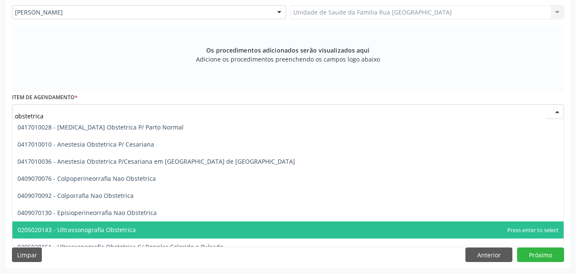
click at [127, 231] on span "0205020143 - Ultrassonografia Obstetrica" at bounding box center [77, 229] width 118 height 8
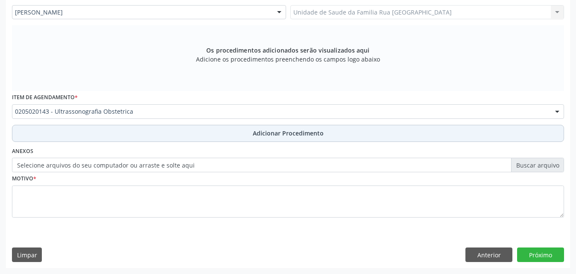
click at [290, 132] on span "Adicionar Procedimento" at bounding box center [288, 133] width 71 height 9
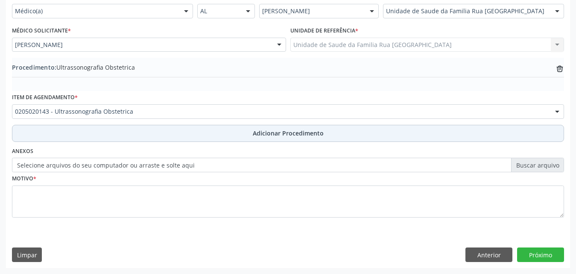
scroll to position [207, 0]
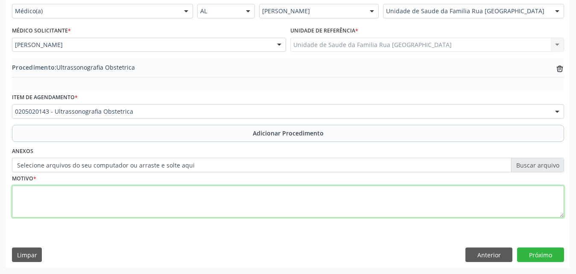
click at [141, 206] on textarea at bounding box center [288, 201] width 552 height 32
type textarea "gestacao."
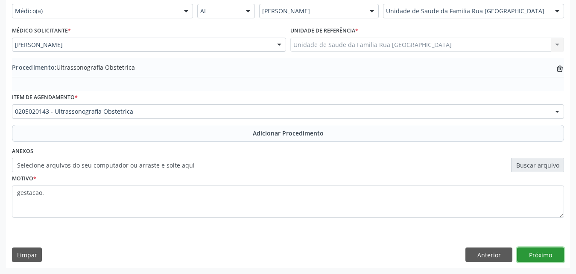
click at [529, 254] on button "Próximo" at bounding box center [540, 254] width 47 height 15
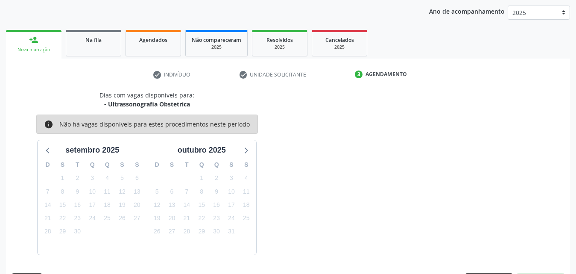
scroll to position [135, 0]
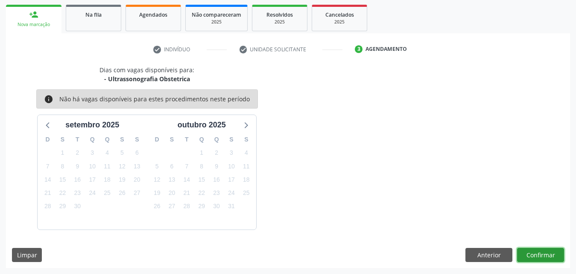
click at [538, 256] on button "Confirmar" at bounding box center [540, 255] width 47 height 15
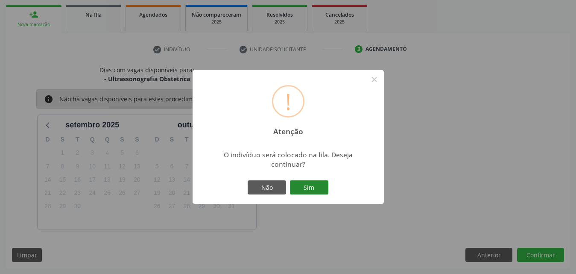
click at [306, 185] on button "Sim" at bounding box center [309, 187] width 38 height 15
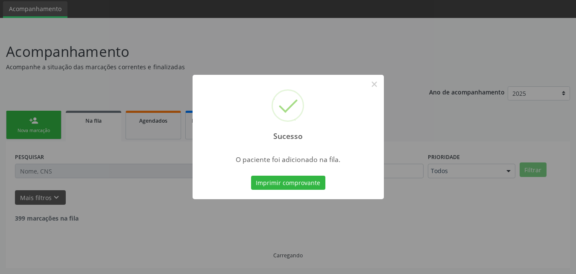
scroll to position [20, 0]
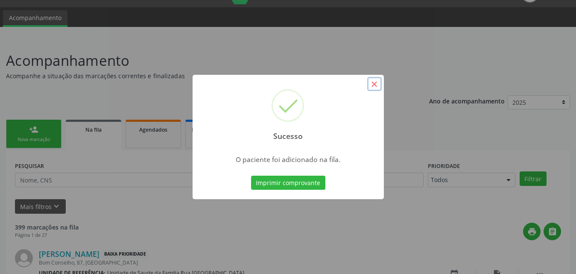
click at [376, 85] on button "×" at bounding box center [374, 84] width 15 height 15
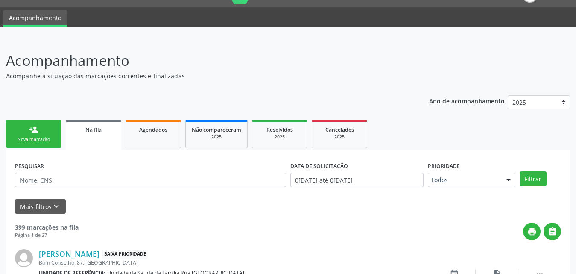
click at [23, 135] on link "person_add Nova marcação" at bounding box center [34, 134] width 56 height 29
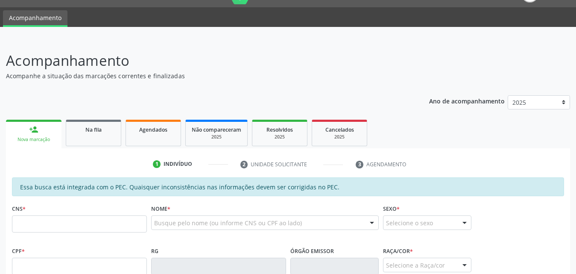
scroll to position [148, 0]
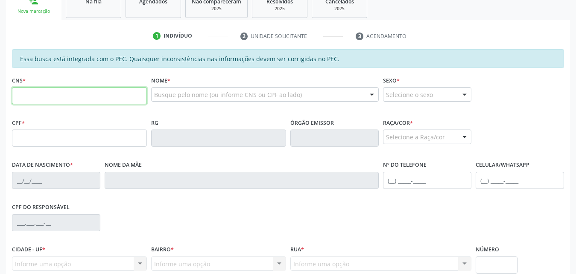
click at [100, 91] on input "text" at bounding box center [79, 95] width 135 height 17
type input "708 7041 0446 5791"
type input "083.131.494-00"
type input "28/02/1987"
type input "Maria Valderez de Souza"
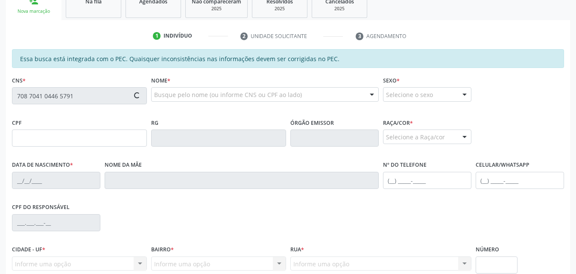
type input "(82) 99124-8524"
type input "S/N"
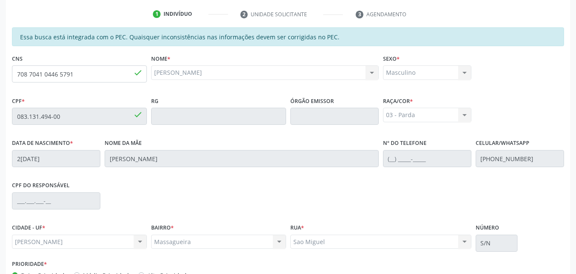
scroll to position [226, 0]
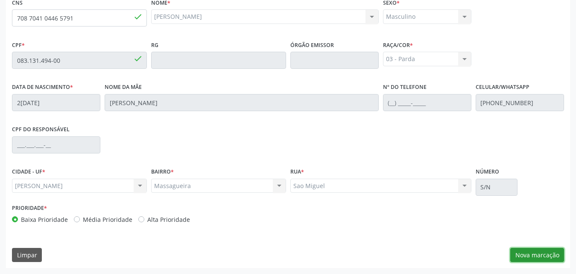
click at [529, 257] on button "Nova marcação" at bounding box center [537, 255] width 54 height 15
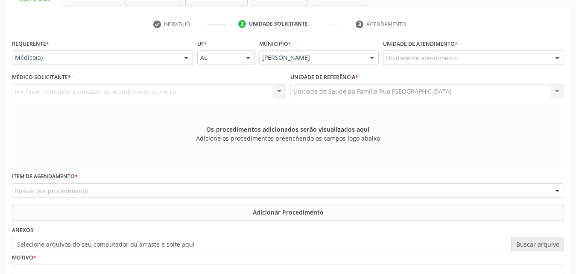
scroll to position [55, 0]
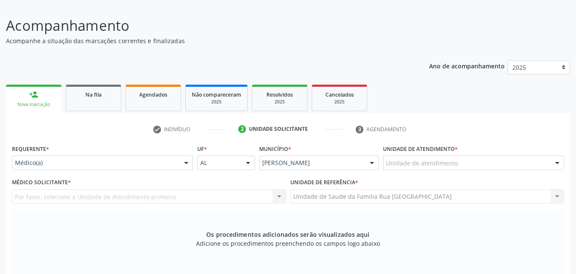
click at [184, 160] on div at bounding box center [186, 163] width 13 height 15
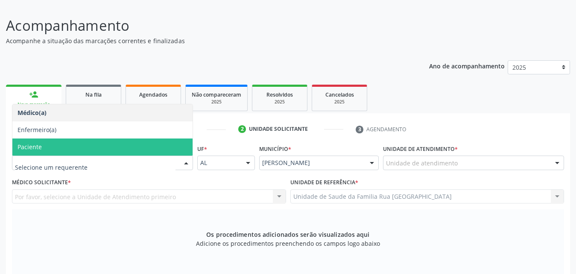
click at [80, 143] on span "Paciente" at bounding box center [102, 146] width 180 height 17
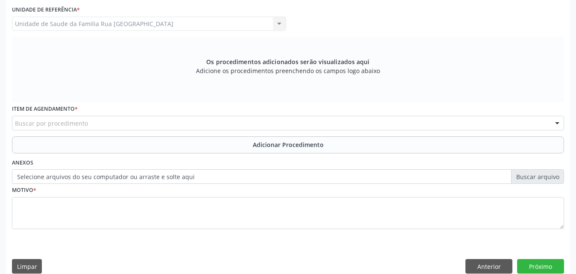
scroll to position [239, 0]
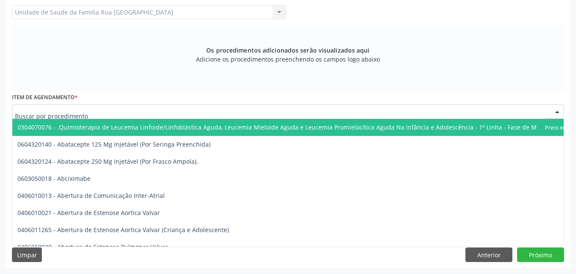
click at [156, 113] on div at bounding box center [288, 111] width 552 height 15
click at [126, 112] on input "text" at bounding box center [281, 115] width 532 height 17
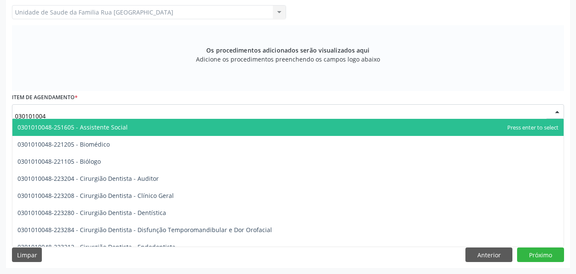
type input "0301010048"
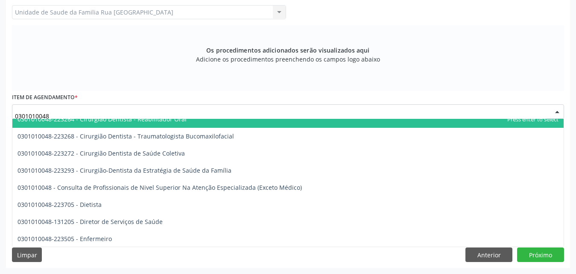
scroll to position [384, 0]
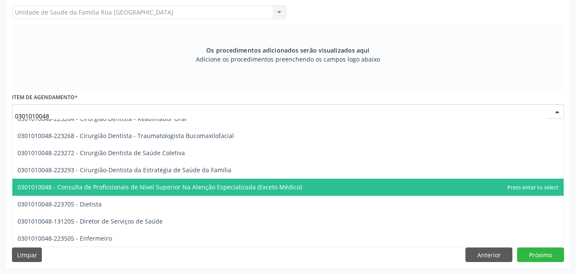
click at [148, 190] on span "0301010048 - Consulta de Profissionais de Nivel Superior Na Atenção Especializa…" at bounding box center [160, 187] width 284 height 8
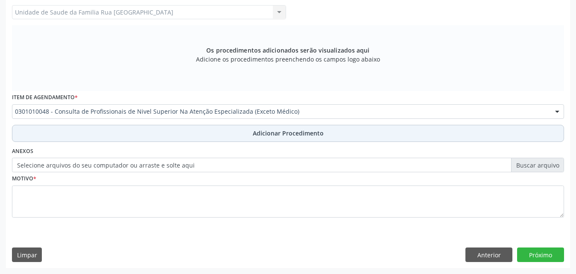
click at [300, 136] on span "Adicionar Procedimento" at bounding box center [288, 133] width 71 height 9
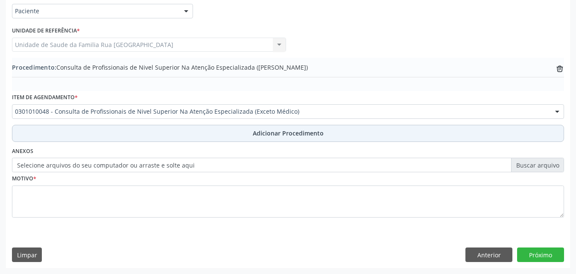
scroll to position [207, 0]
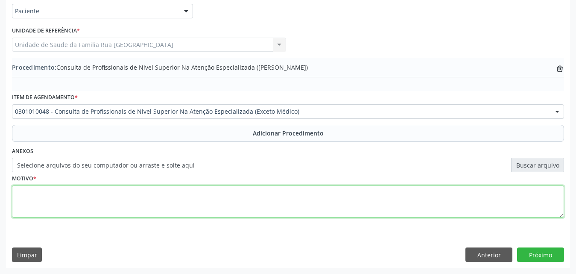
click at [61, 203] on textarea at bounding box center [288, 201] width 552 height 32
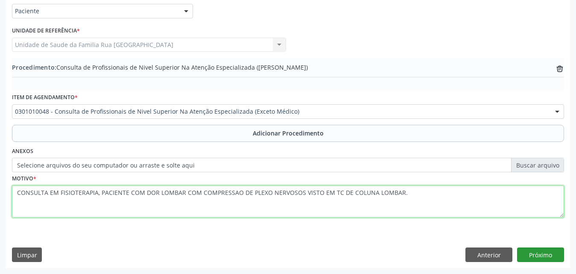
type textarea "CONSULTA EM FISIOTERAPIA, PACIENTE COM DOR LOMBAR COM COMPRESSAO DE PLEXO NERVO…"
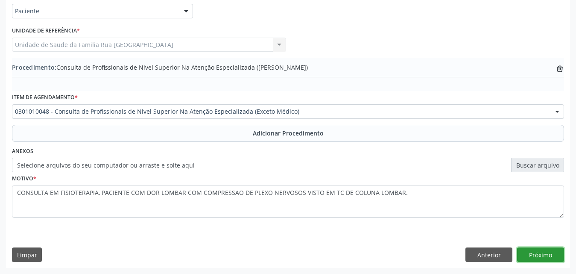
click at [537, 254] on button "Próximo" at bounding box center [540, 254] width 47 height 15
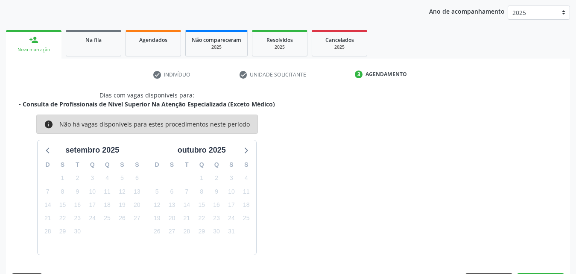
scroll to position [135, 0]
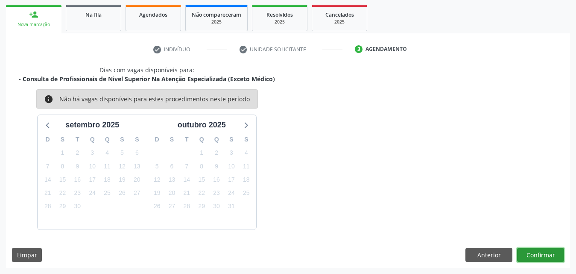
click at [536, 257] on button "Confirmar" at bounding box center [540, 255] width 47 height 15
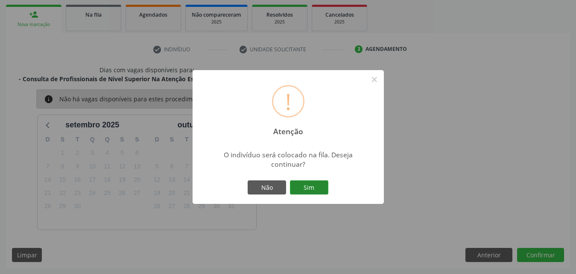
click at [321, 186] on button "Sim" at bounding box center [309, 187] width 38 height 15
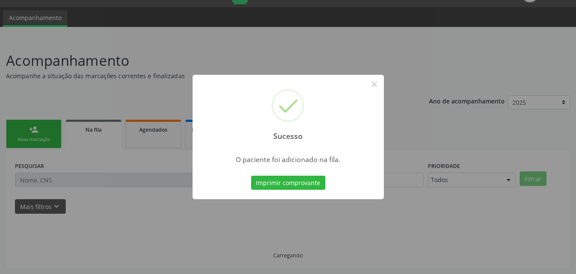
scroll to position [20, 0]
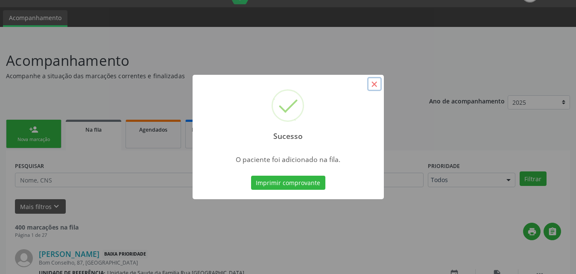
click at [374, 85] on button "×" at bounding box center [374, 84] width 15 height 15
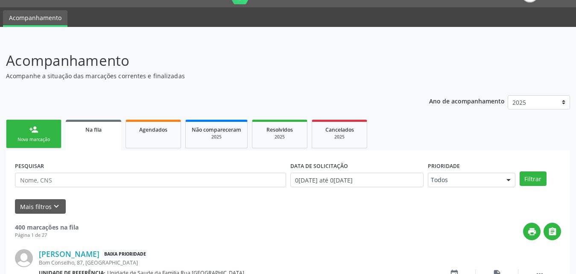
click at [97, 133] on span "Na fila" at bounding box center [93, 129] width 16 height 7
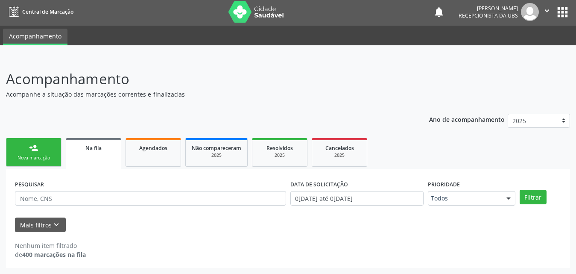
scroll to position [2, 0]
click at [94, 155] on link "Na fila" at bounding box center [94, 153] width 56 height 31
click at [91, 151] on span "Na fila" at bounding box center [93, 147] width 16 height 7
click at [38, 159] on div "Nova marcação" at bounding box center [33, 158] width 43 height 6
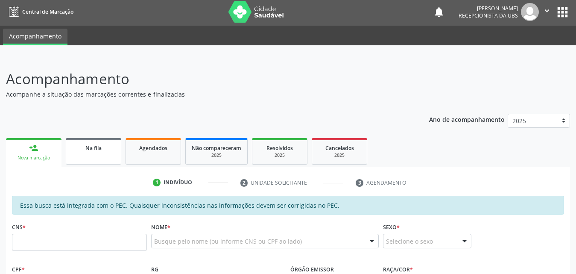
click at [109, 154] on link "Na fila" at bounding box center [94, 151] width 56 height 26
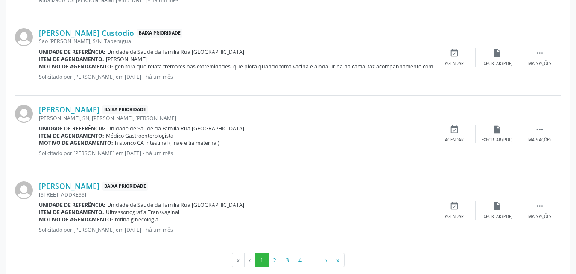
scroll to position [1195, 0]
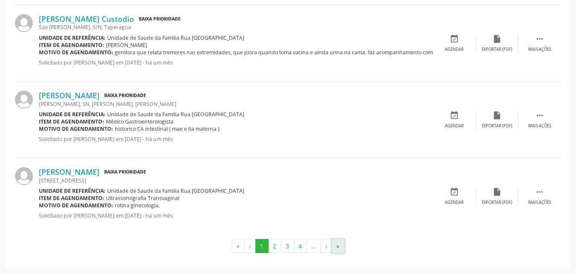
click at [339, 248] on button "»" at bounding box center [338, 246] width 13 height 15
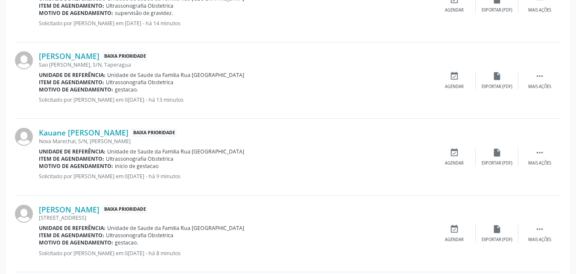
scroll to position [791, 0]
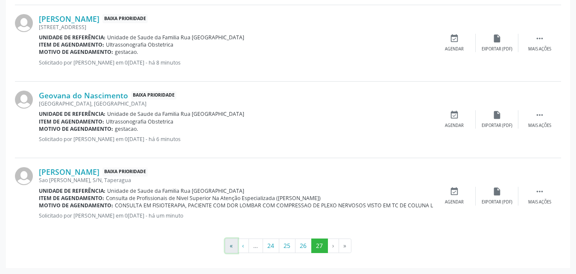
click at [232, 249] on button "«" at bounding box center [231, 245] width 13 height 15
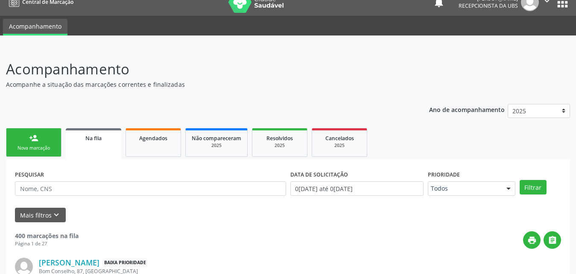
scroll to position [0, 0]
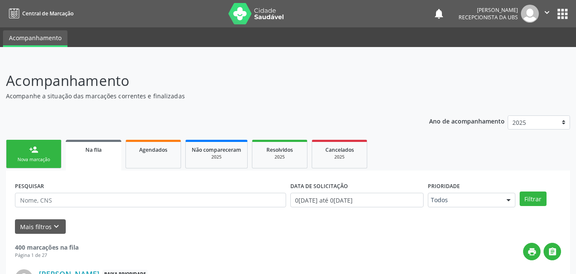
click at [45, 151] on link "person_add Nova marcação" at bounding box center [34, 154] width 56 height 29
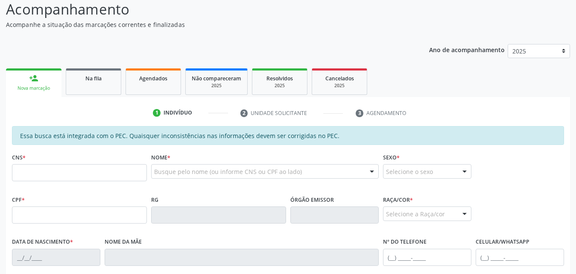
scroll to position [128, 0]
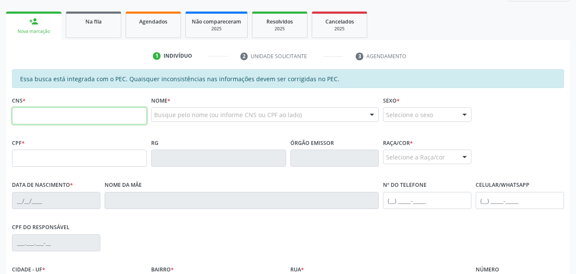
click at [91, 115] on input "text" at bounding box center [79, 115] width 135 height 17
type input "7"
click at [56, 117] on input "text" at bounding box center [79, 115] width 135 height 17
type input "704 2027 9648 0289"
type input "705.780.454-78"
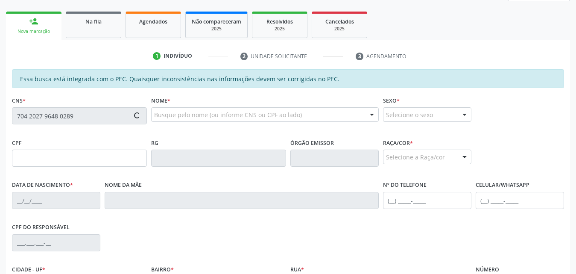
type input "19/06/1988"
type input "Ligia Maria Lima da Silva"
type input "(82) 99151-2238"
type input "50"
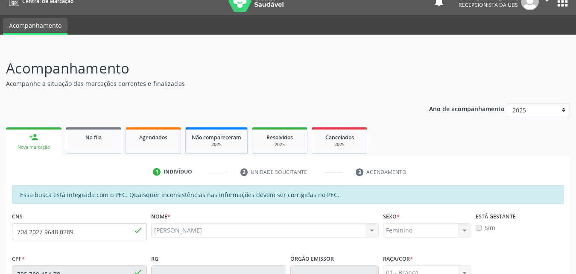
scroll to position [226, 0]
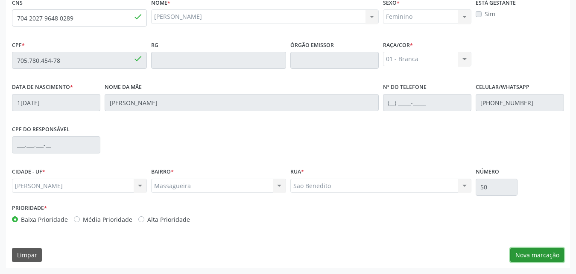
click at [532, 257] on button "Nova marcação" at bounding box center [537, 255] width 54 height 15
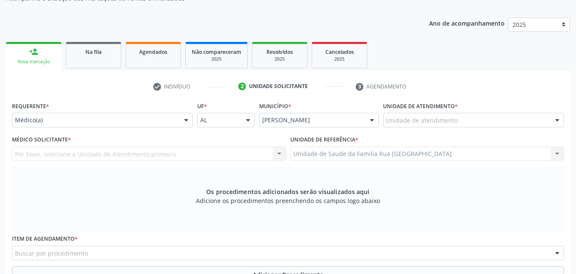
scroll to position [12, 0]
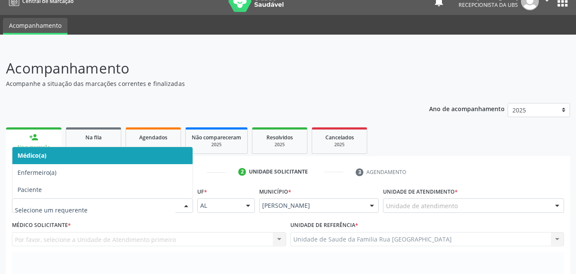
click at [185, 205] on div at bounding box center [186, 206] width 13 height 15
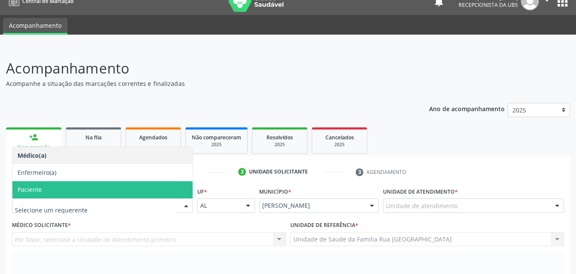
click at [90, 187] on span "Paciente" at bounding box center [102, 189] width 180 height 17
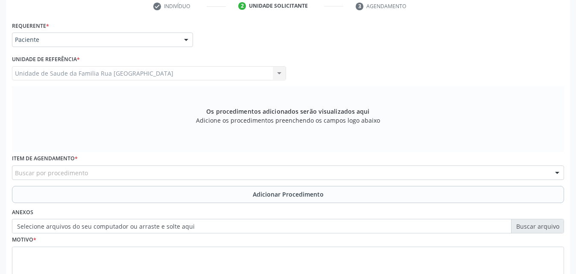
scroll to position [183, 0]
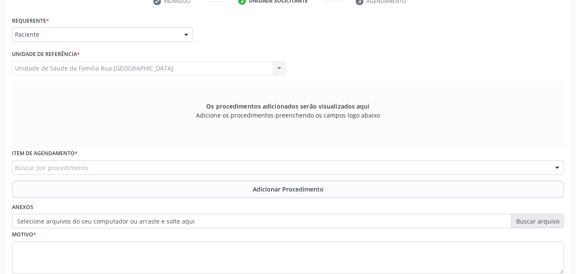
click at [91, 168] on div "Buscar por procedimento" at bounding box center [288, 167] width 552 height 15
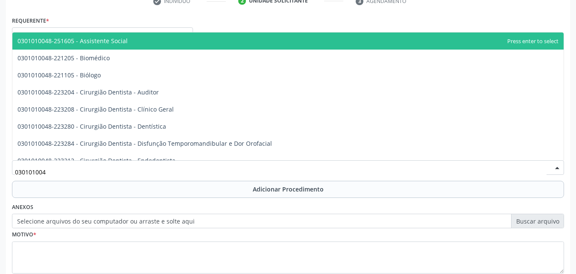
type input "0301010048"
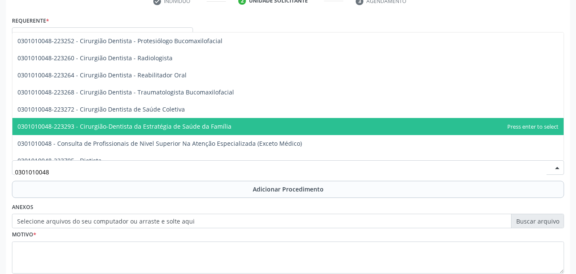
scroll to position [384, 0]
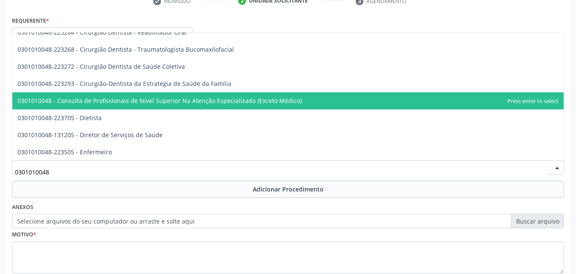
click at [123, 101] on span "0301010048 - Consulta de Profissionais de Nivel Superior Na Atenção Especializa…" at bounding box center [160, 101] width 284 height 8
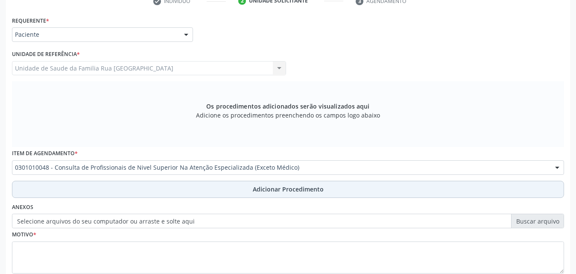
click at [293, 186] on span "Adicionar Procedimento" at bounding box center [288, 188] width 71 height 9
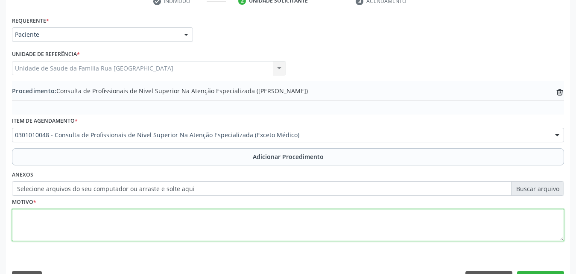
click at [128, 221] on textarea at bounding box center [288, 225] width 552 height 32
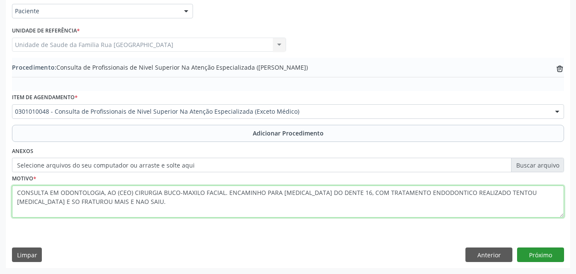
type textarea "CONSULTA EM ODONTOLOGIA, AO (CEO) CIRURGIA BUCO-MAXILO FACIAL. ENCAMINHO PARA E…"
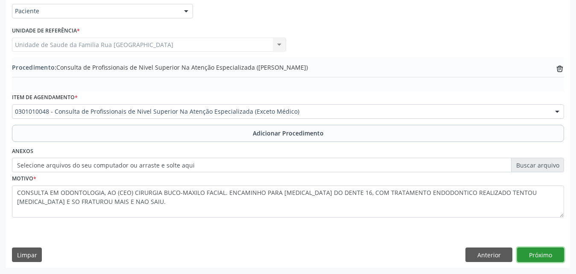
click at [537, 254] on button "Próximo" at bounding box center [540, 254] width 47 height 15
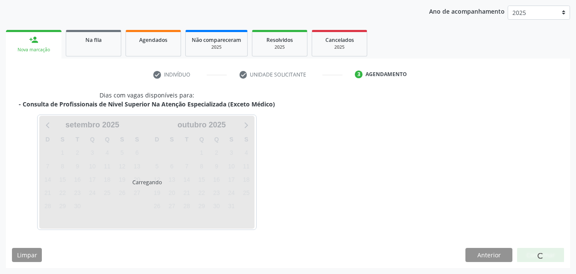
scroll to position [135, 0]
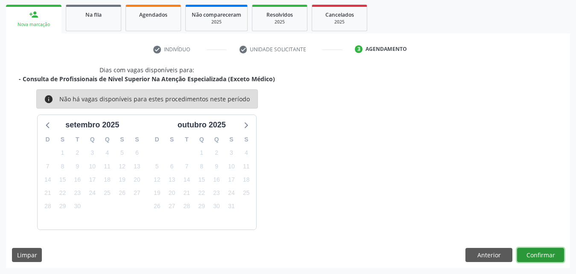
click at [543, 254] on button "Confirmar" at bounding box center [540, 255] width 47 height 15
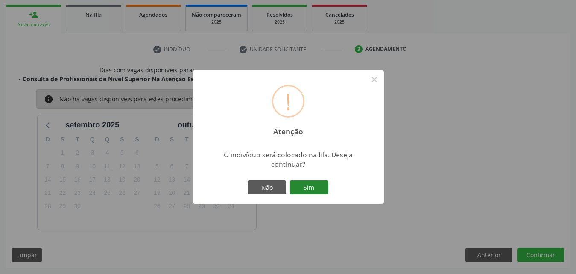
click at [310, 191] on button "Sim" at bounding box center [309, 187] width 38 height 15
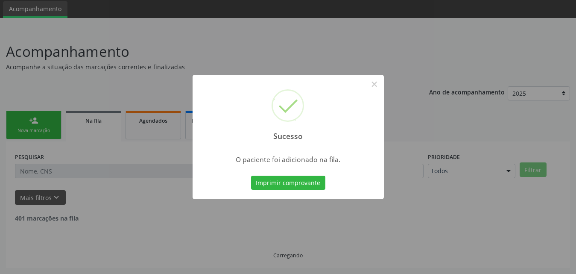
scroll to position [20, 0]
